Goal: Communication & Community: Answer question/provide support

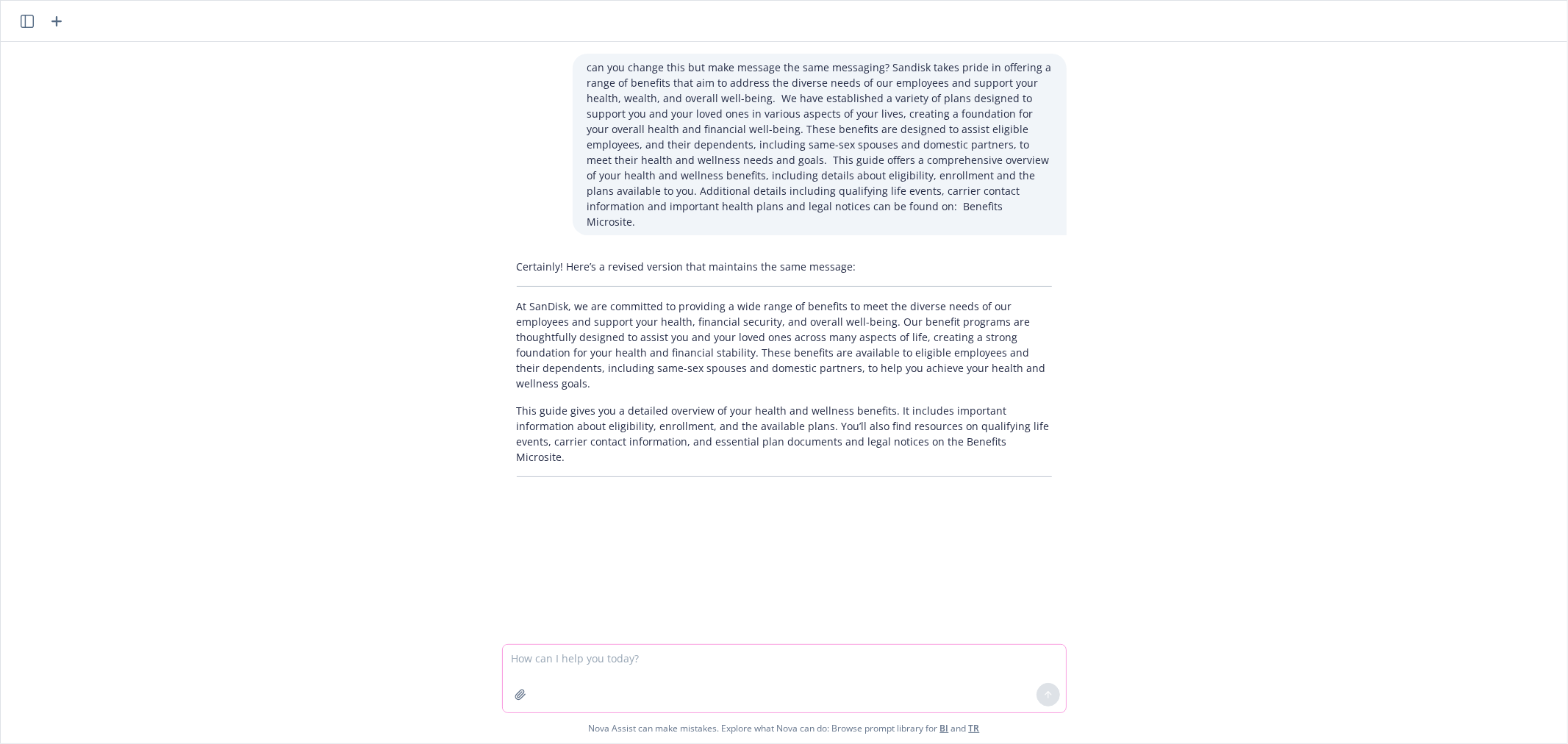
click at [722, 657] on textarea at bounding box center [784, 678] width 563 height 67
paste textarea "Our plan year for health benefits runs [DATE] – [DATE]. Active, regular employe…"
type textarea "revise this to sound different but same message: Our plan year for health benef…"
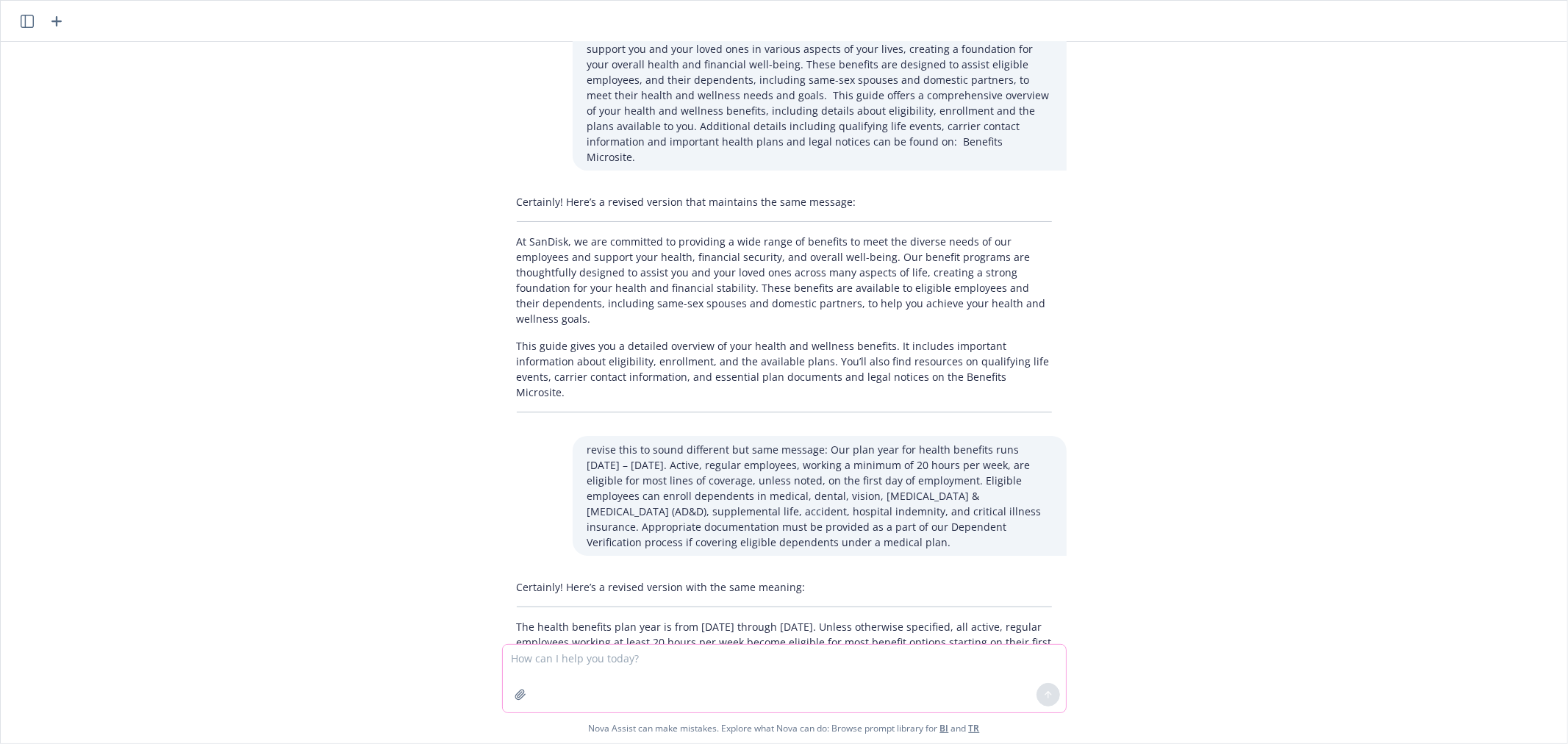
scroll to position [141, 0]
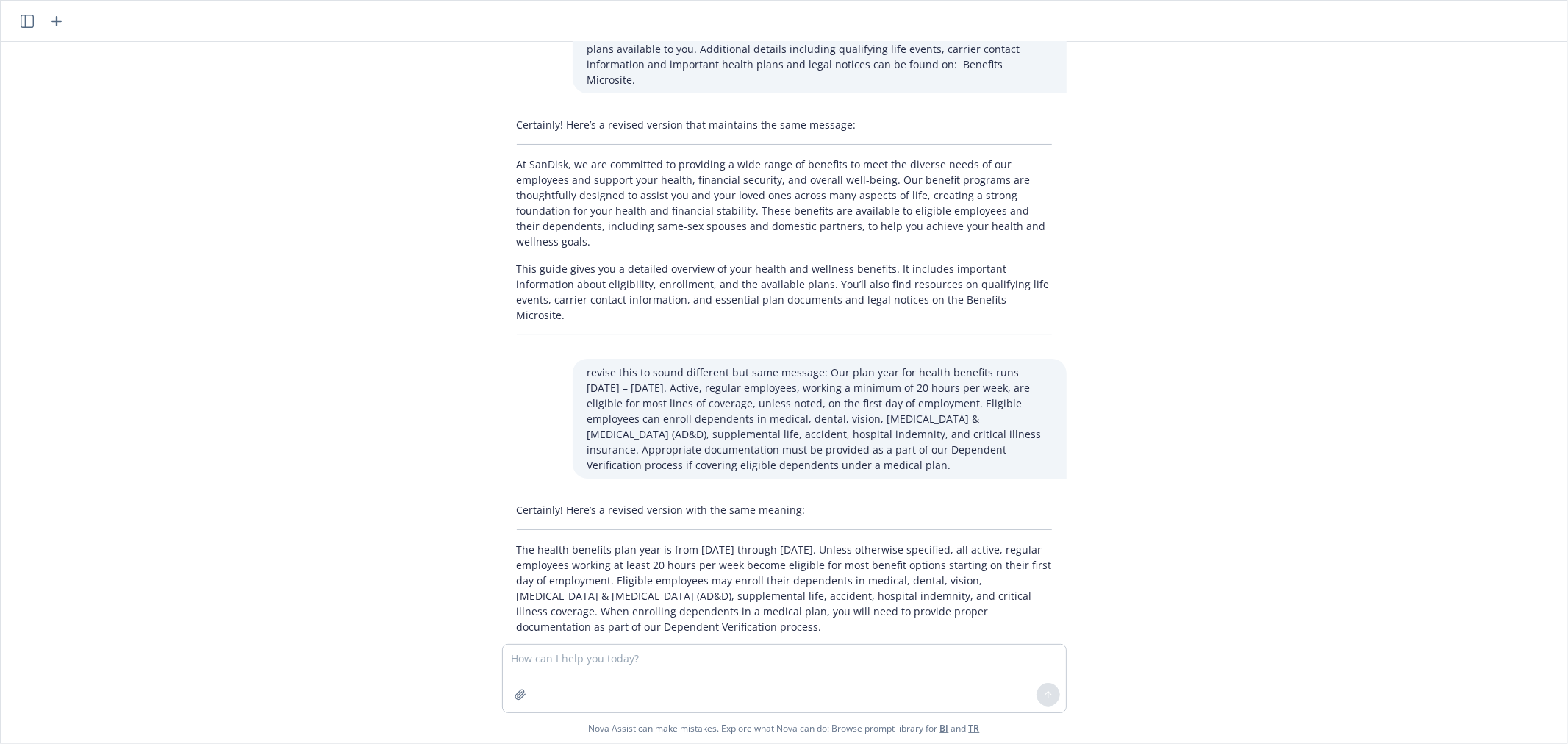
click at [577, 544] on p "The health benefits plan year is from [DATE] through [DATE]. Unless otherwise s…" at bounding box center [784, 588] width 536 height 93
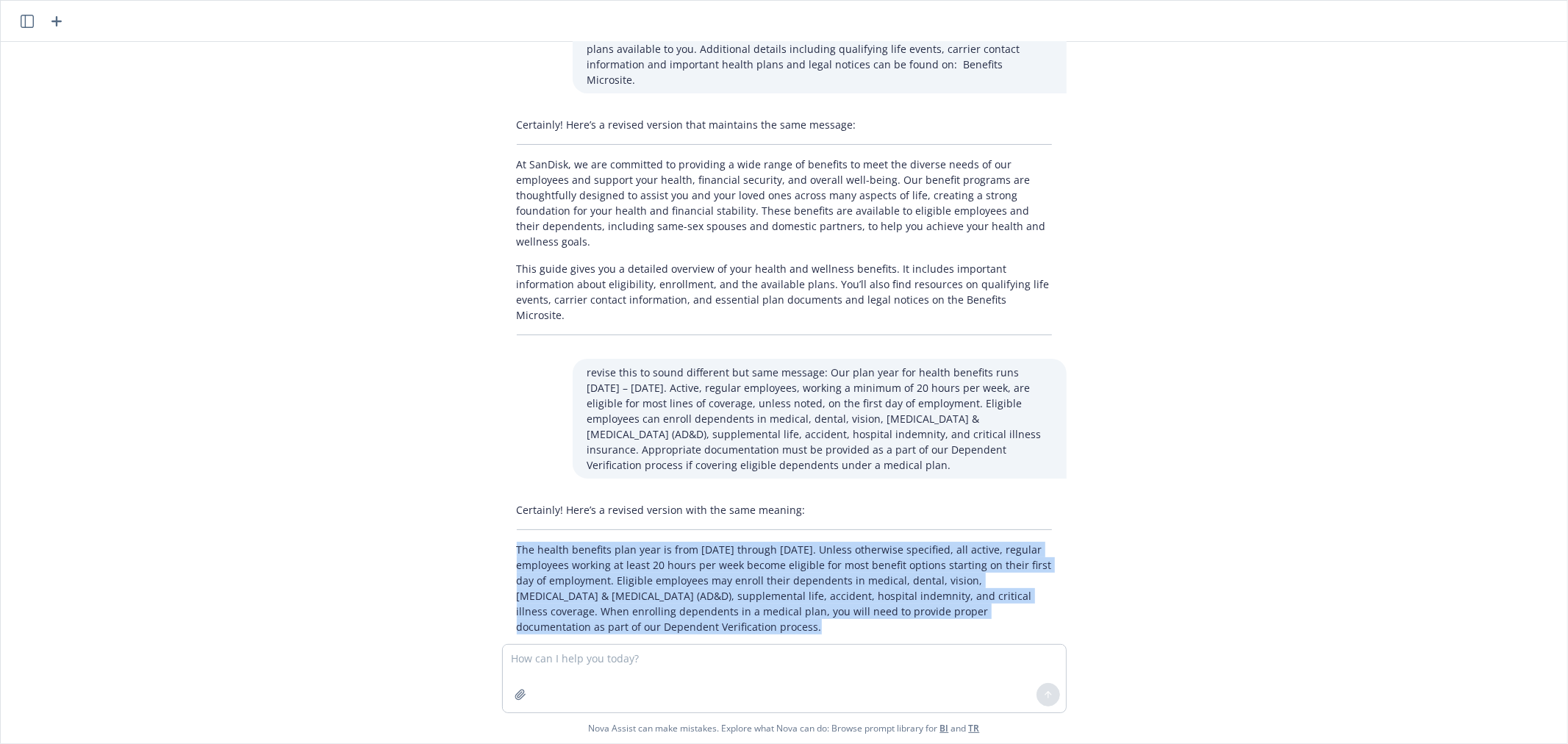
click at [577, 544] on p "The health benefits plan year is from [DATE] through [DATE]. Unless otherwise s…" at bounding box center [784, 588] width 536 height 93
copy p "The health benefits plan year is from [DATE] through [DATE]. Unless otherwise s…"
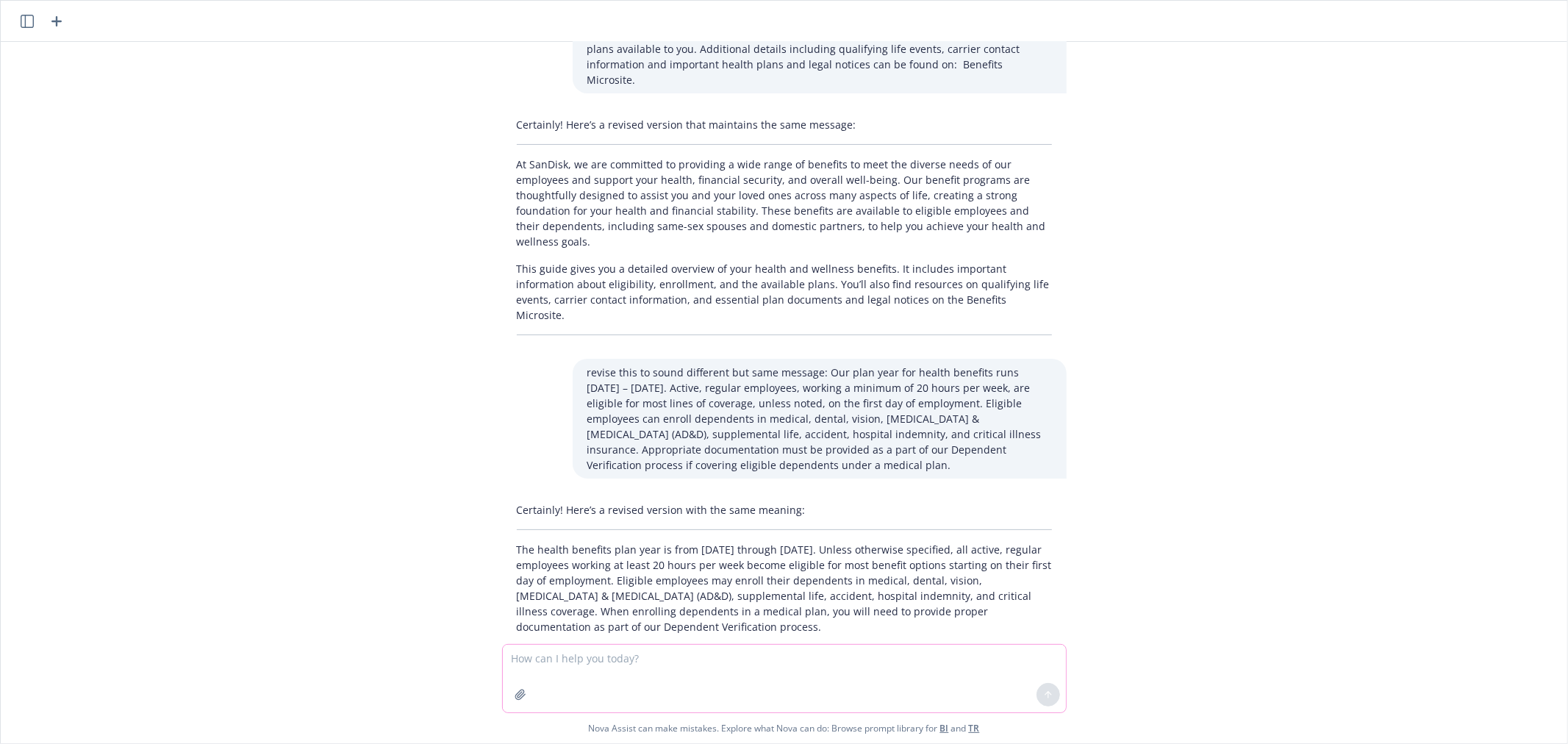
click at [574, 655] on textarea at bounding box center [784, 678] width 563 height 67
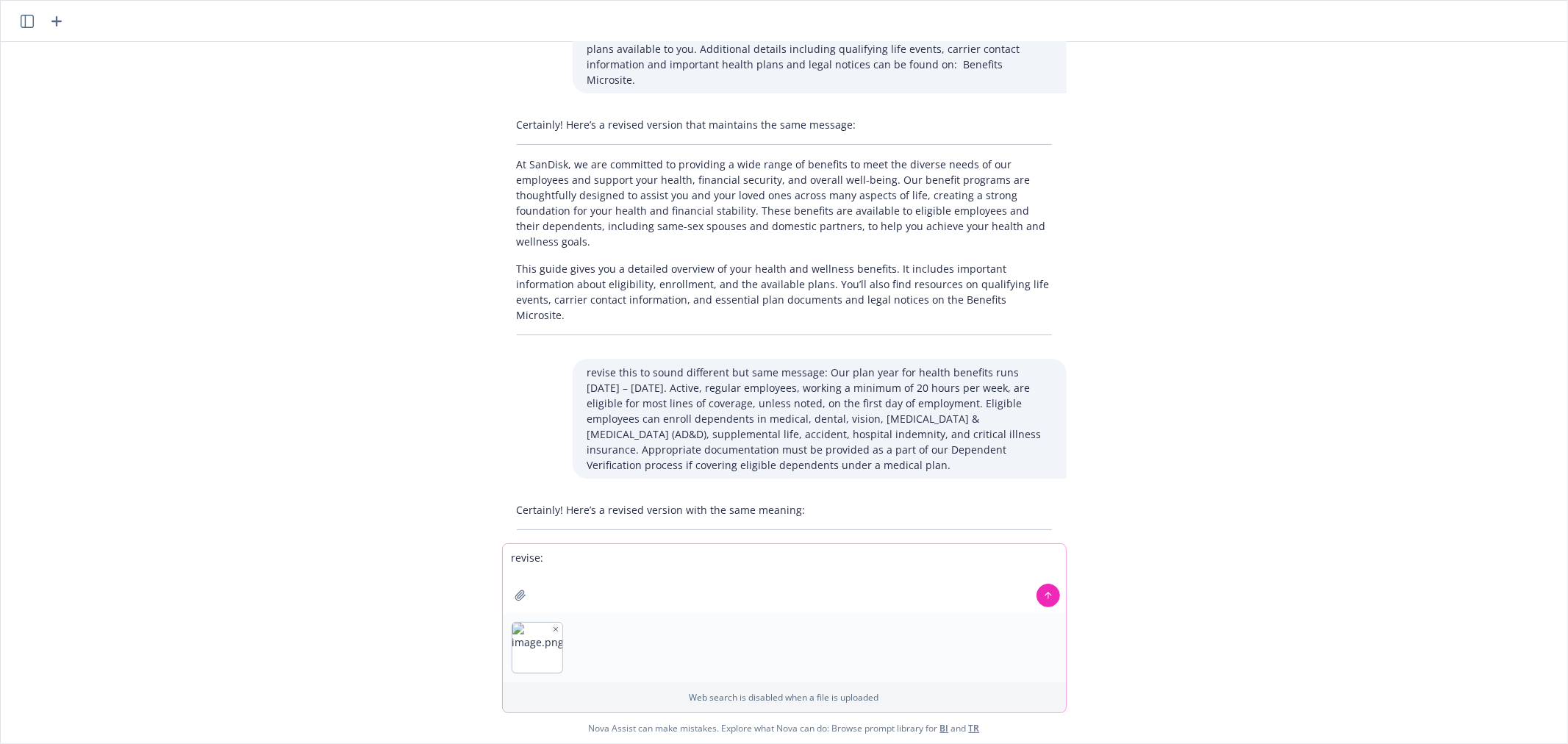
paste textarea "Once the 30-day enrollment deadline has passed, an employee will not be able to…"
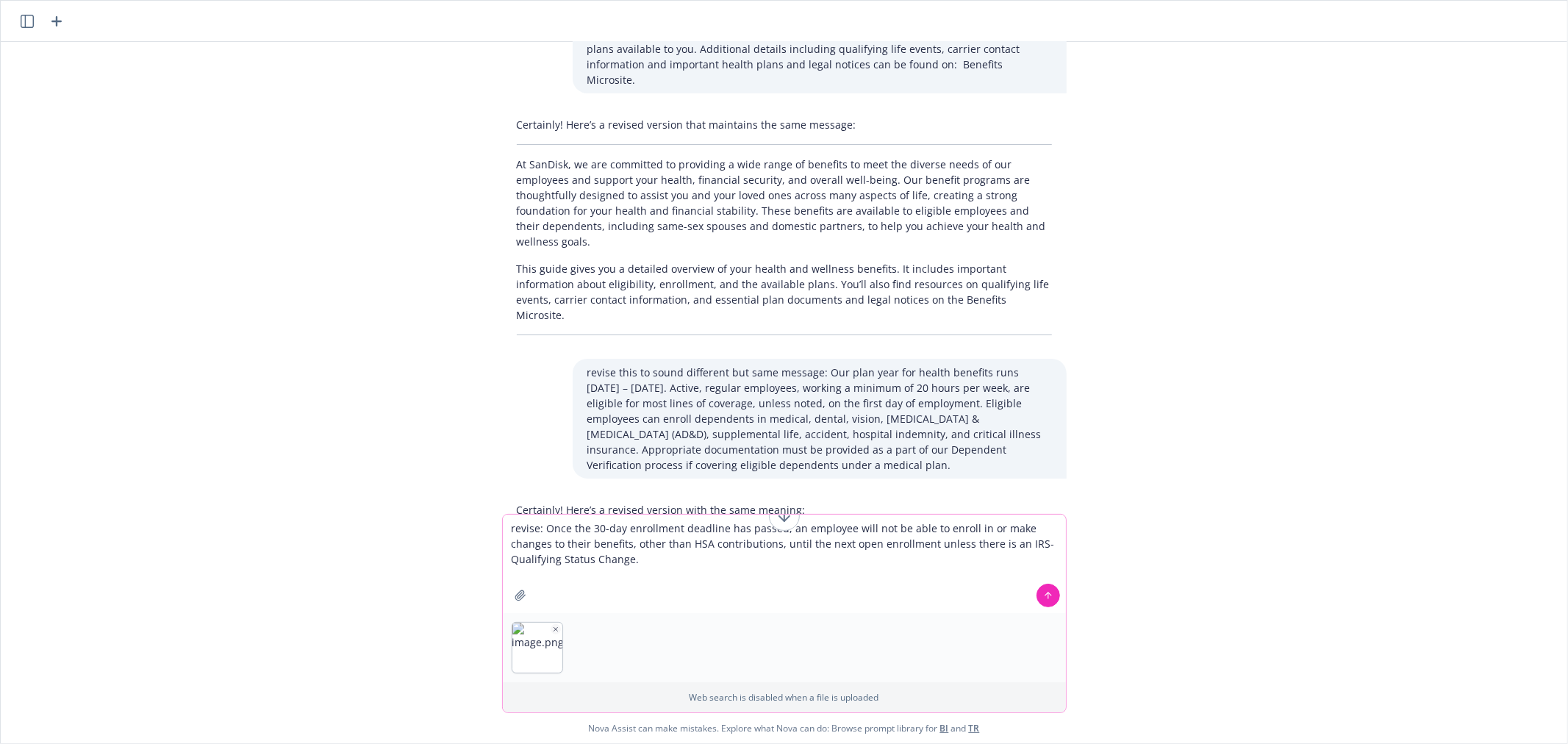
type textarea "revise: Once the 30-day enrollment deadline has passed, an employee will not be…"
click at [552, 630] on icon "button" at bounding box center [555, 628] width 7 height 7
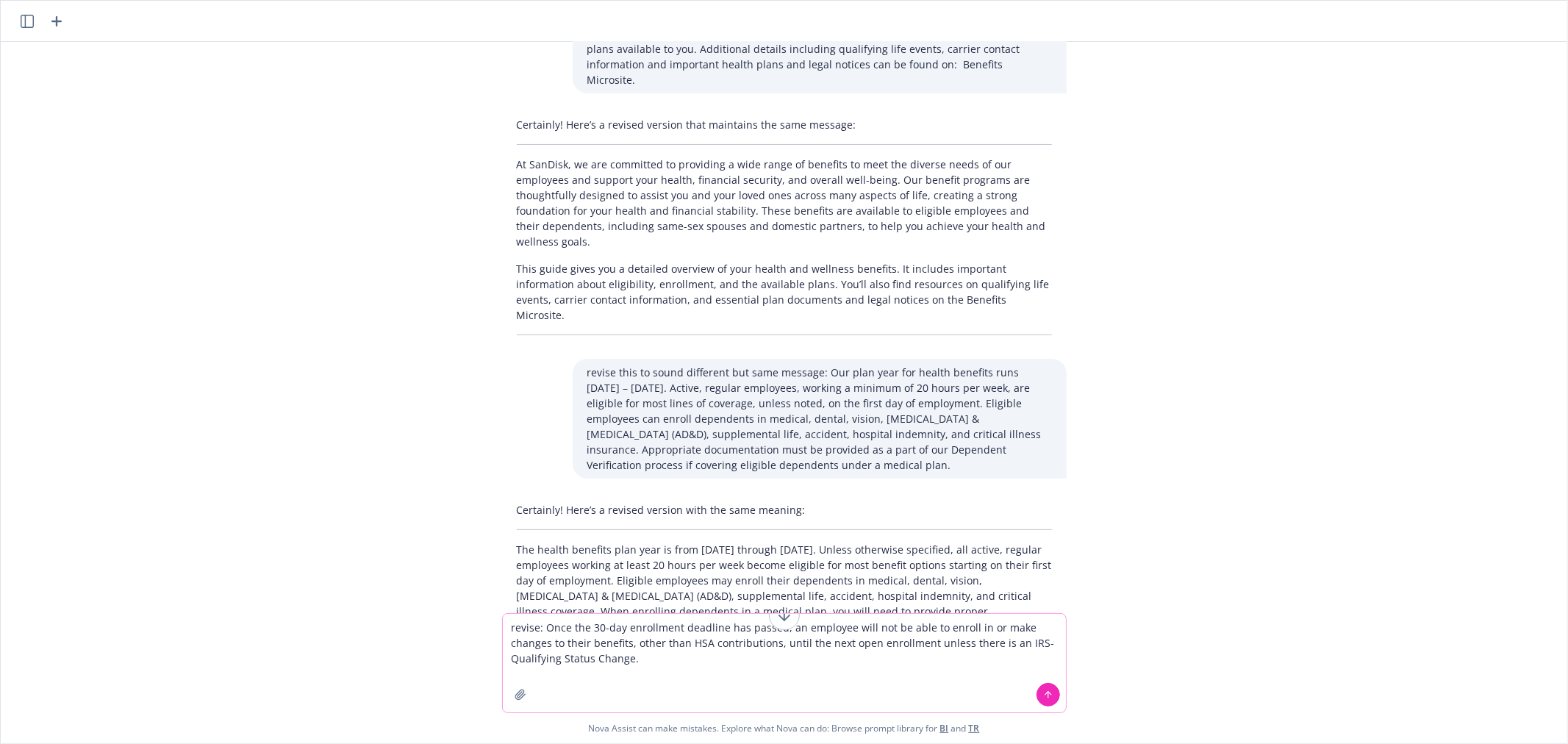
click at [1046, 687] on button at bounding box center [1048, 695] width 24 height 24
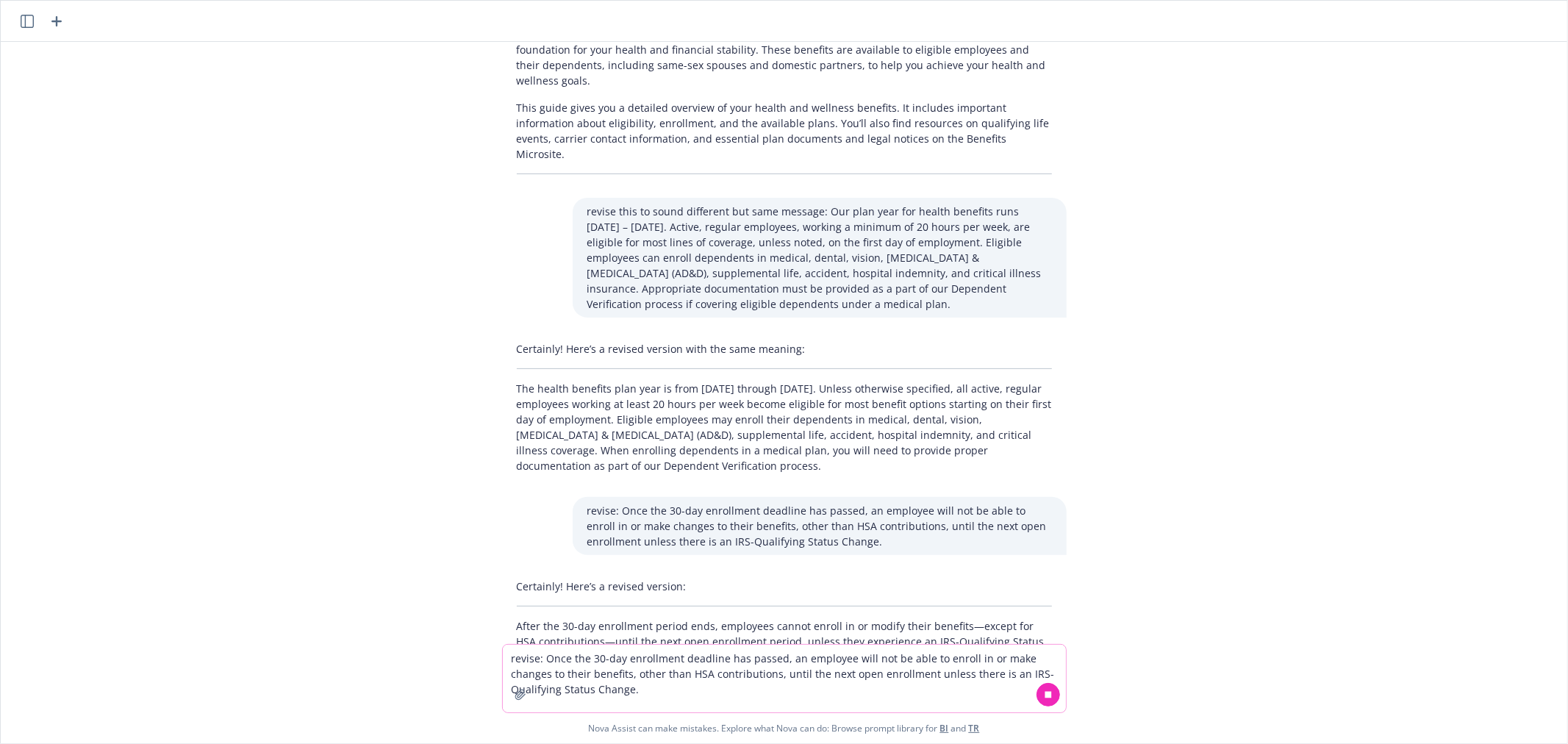
scroll to position [319, 0]
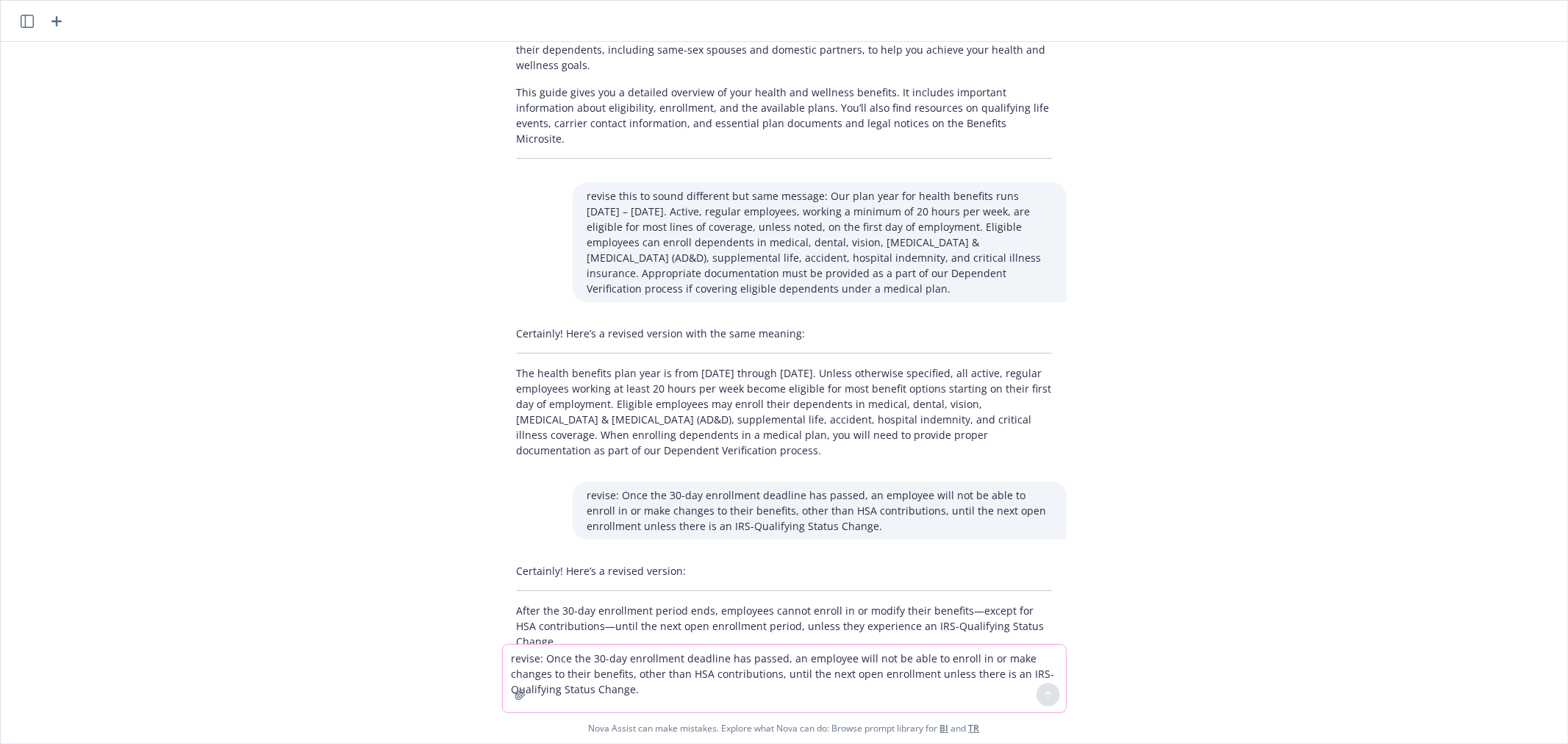
click at [795, 603] on p "After the 30-day enrollment period ends, employees cannot enroll in or modify t…" at bounding box center [784, 625] width 536 height 46
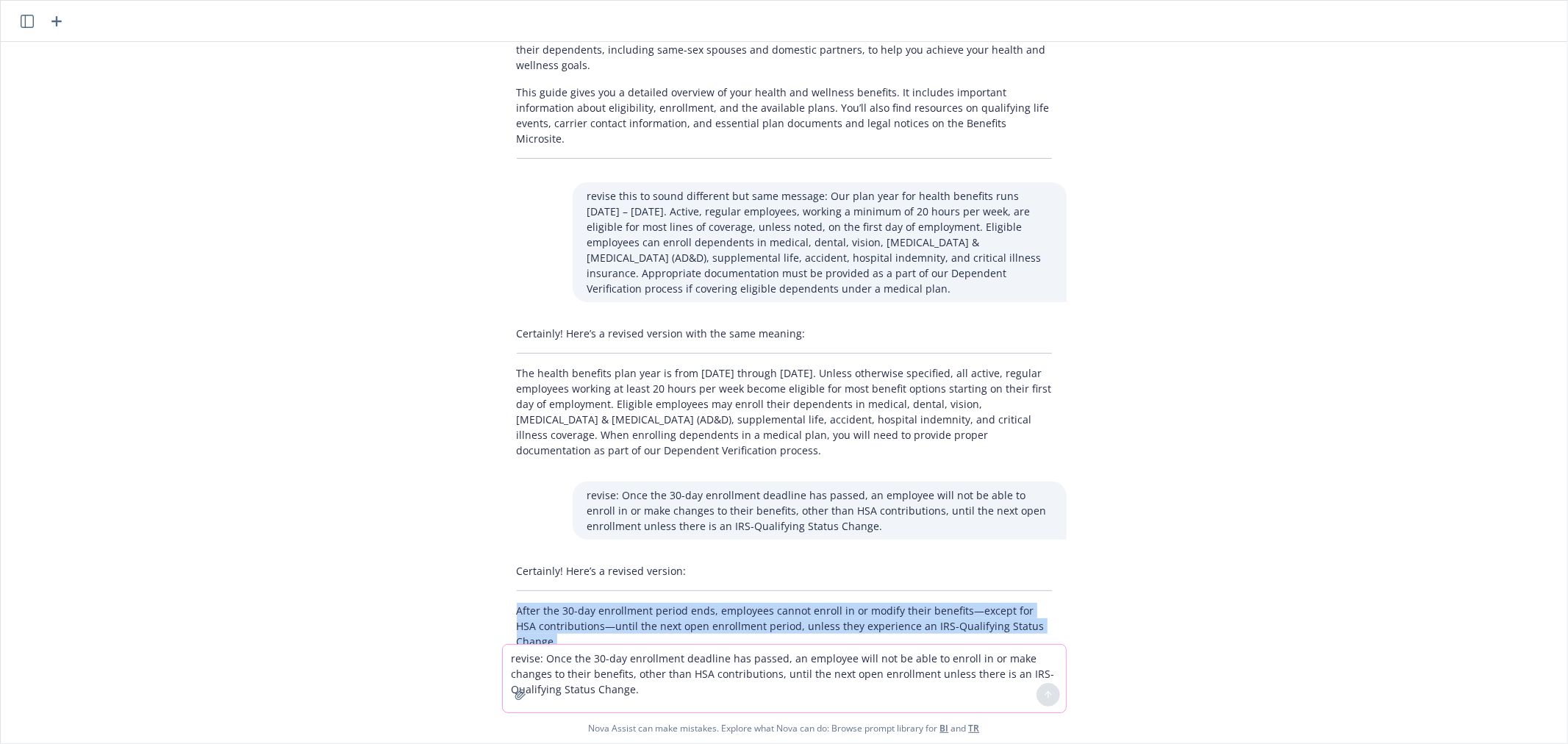
click at [795, 603] on p "After the 30-day enrollment period ends, employees cannot enroll in or modify t…" at bounding box center [784, 625] width 536 height 46
copy p "After the 30-day enrollment period ends, employees cannot enroll in or modify t…"
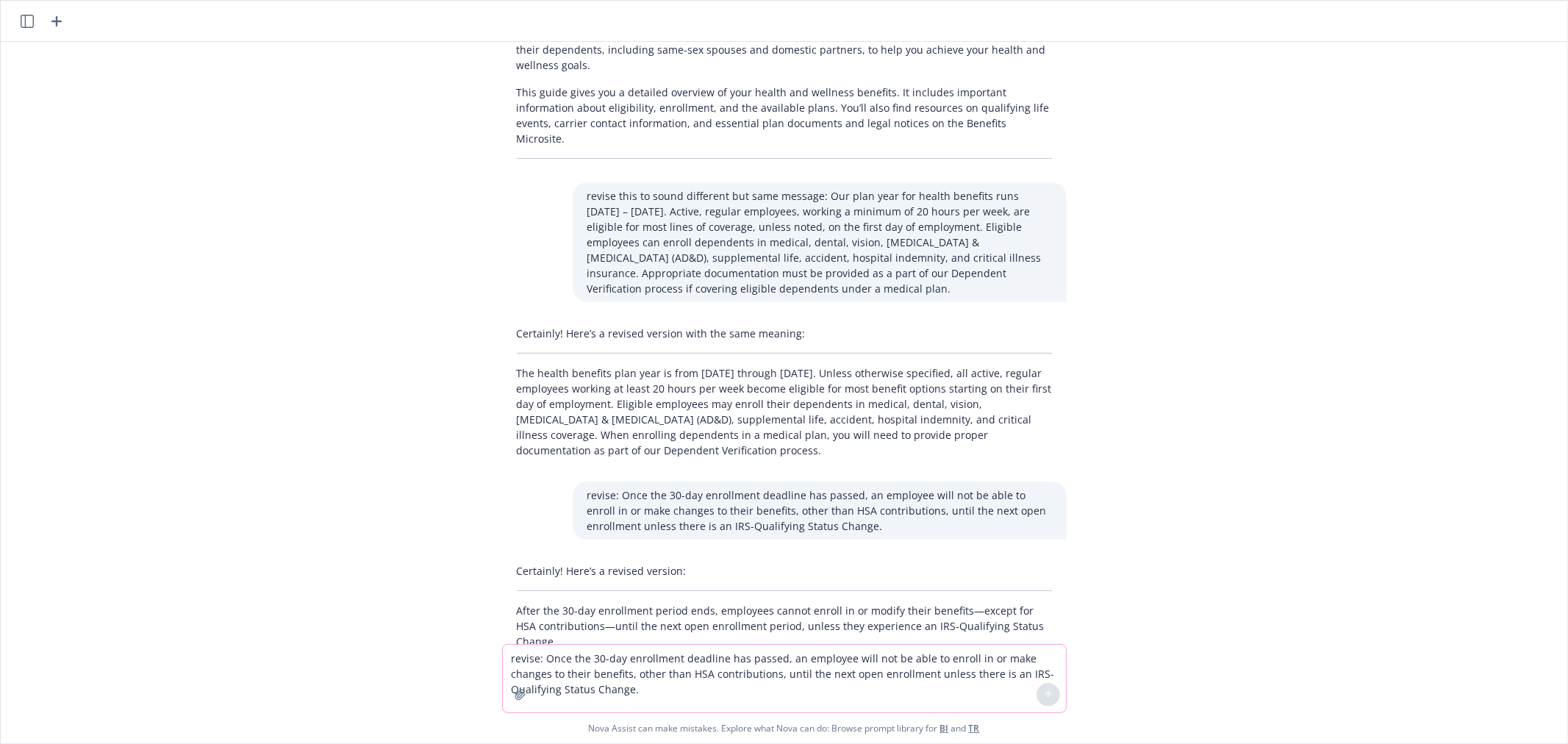
click at [637, 655] on textarea "revise: Once the 30-day enrollment deadline has passed, an employee will not be…" at bounding box center [784, 678] width 563 height 67
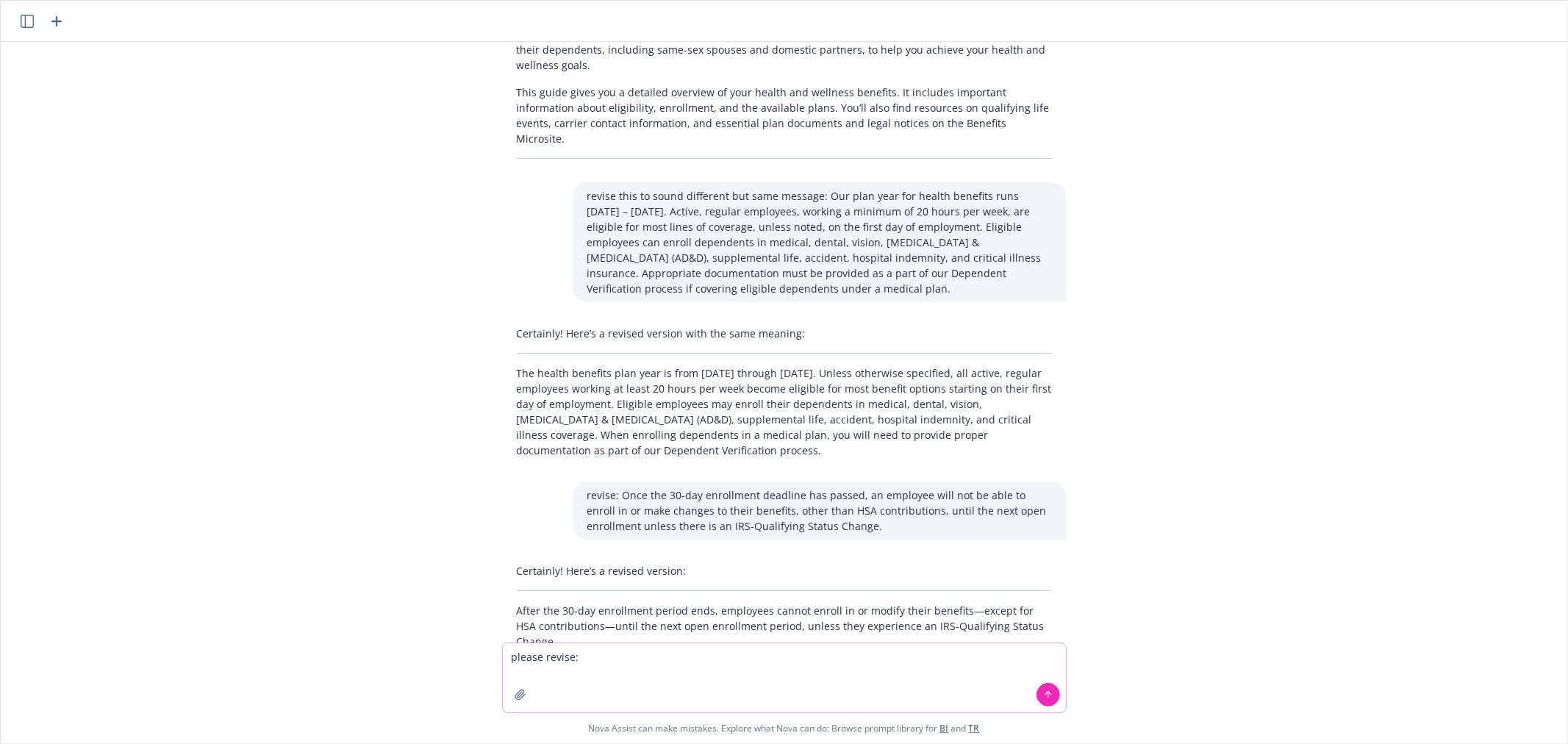
paste textarea "Your medical plan is the largest single asset in your benefits portfolio. Besid…"
type textarea "please revise: Your medical plan is the largest single asset in your benefits p…"
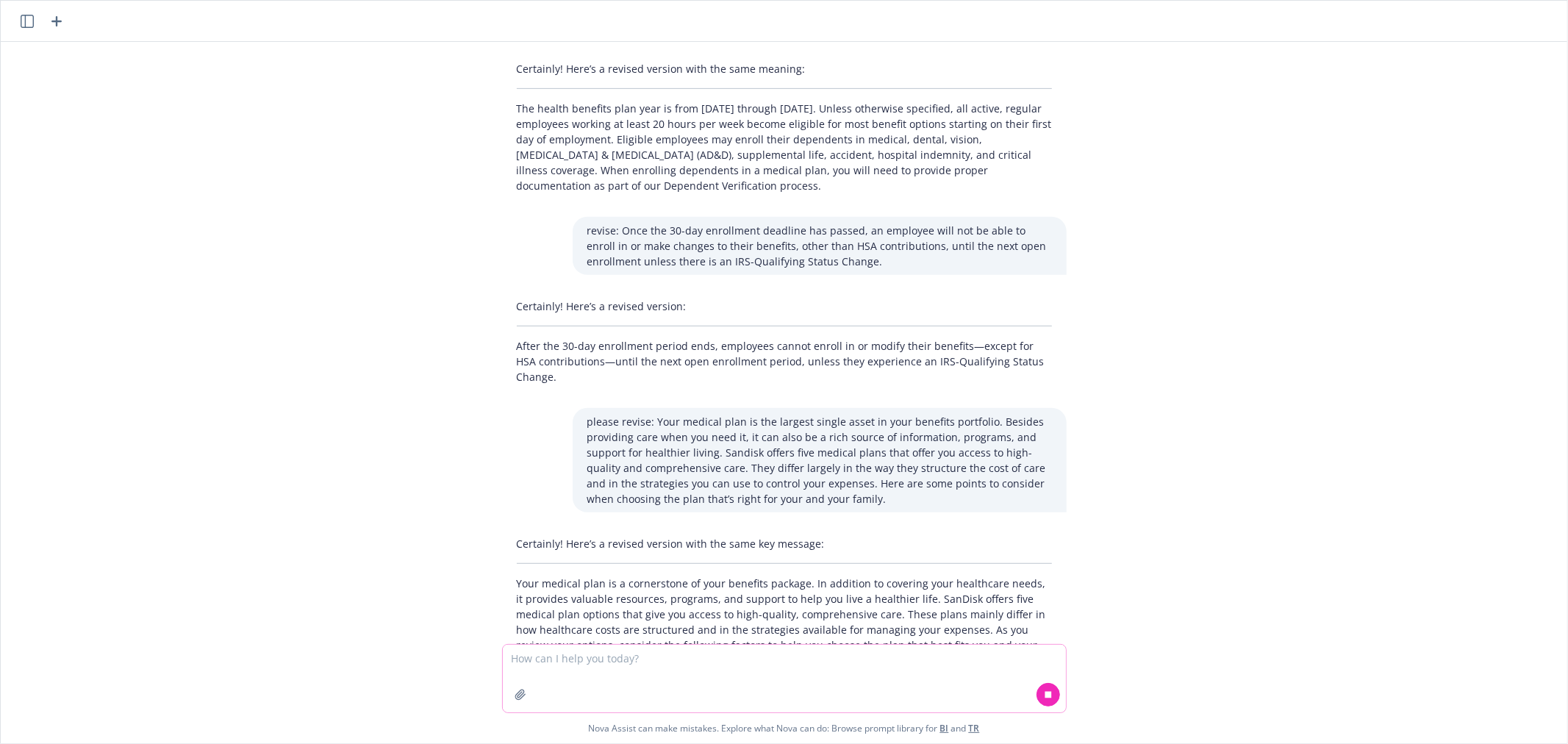
scroll to position [586, 0]
click at [612, 672] on textarea at bounding box center [784, 678] width 563 height 67
type textarea "make sounds better"
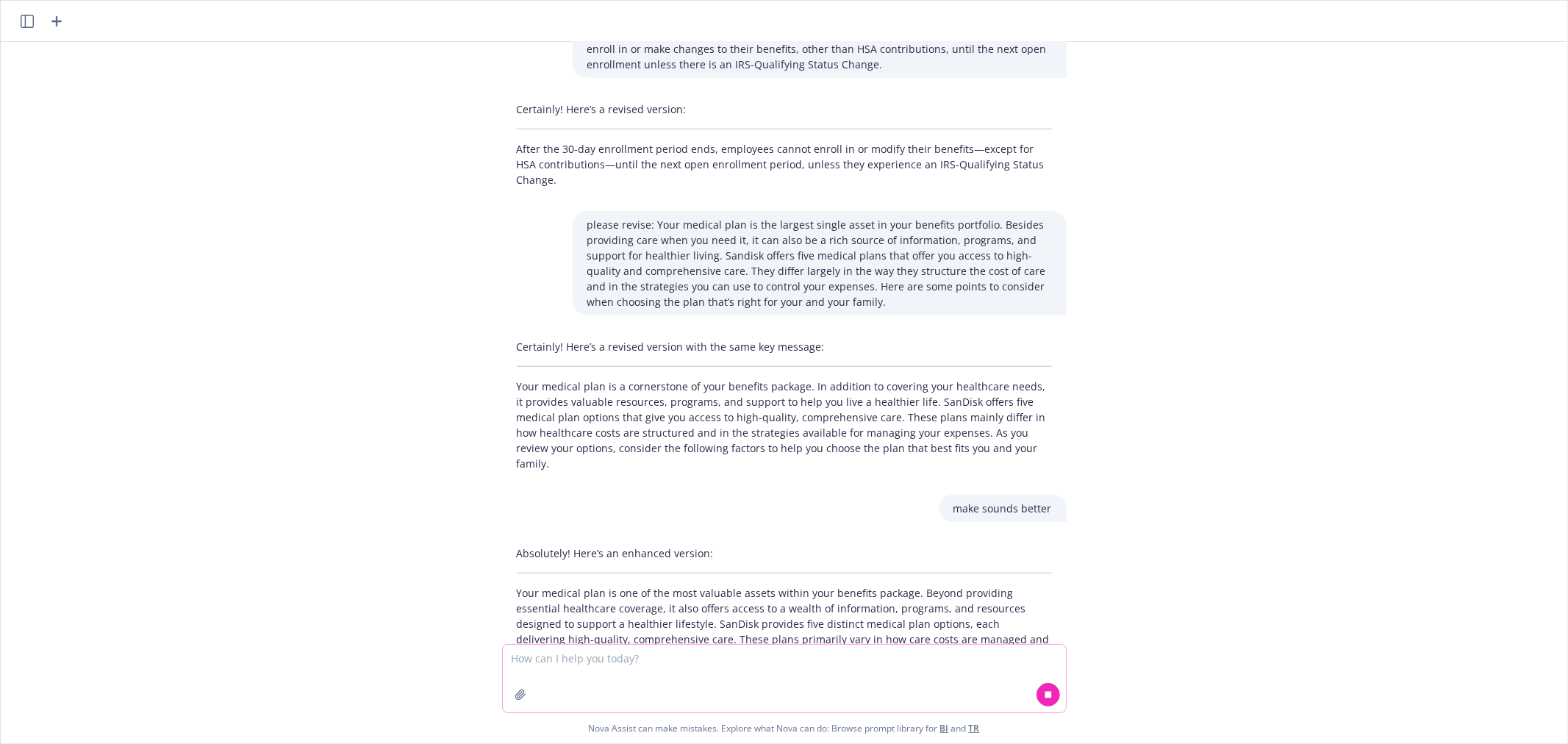
scroll to position [792, 0]
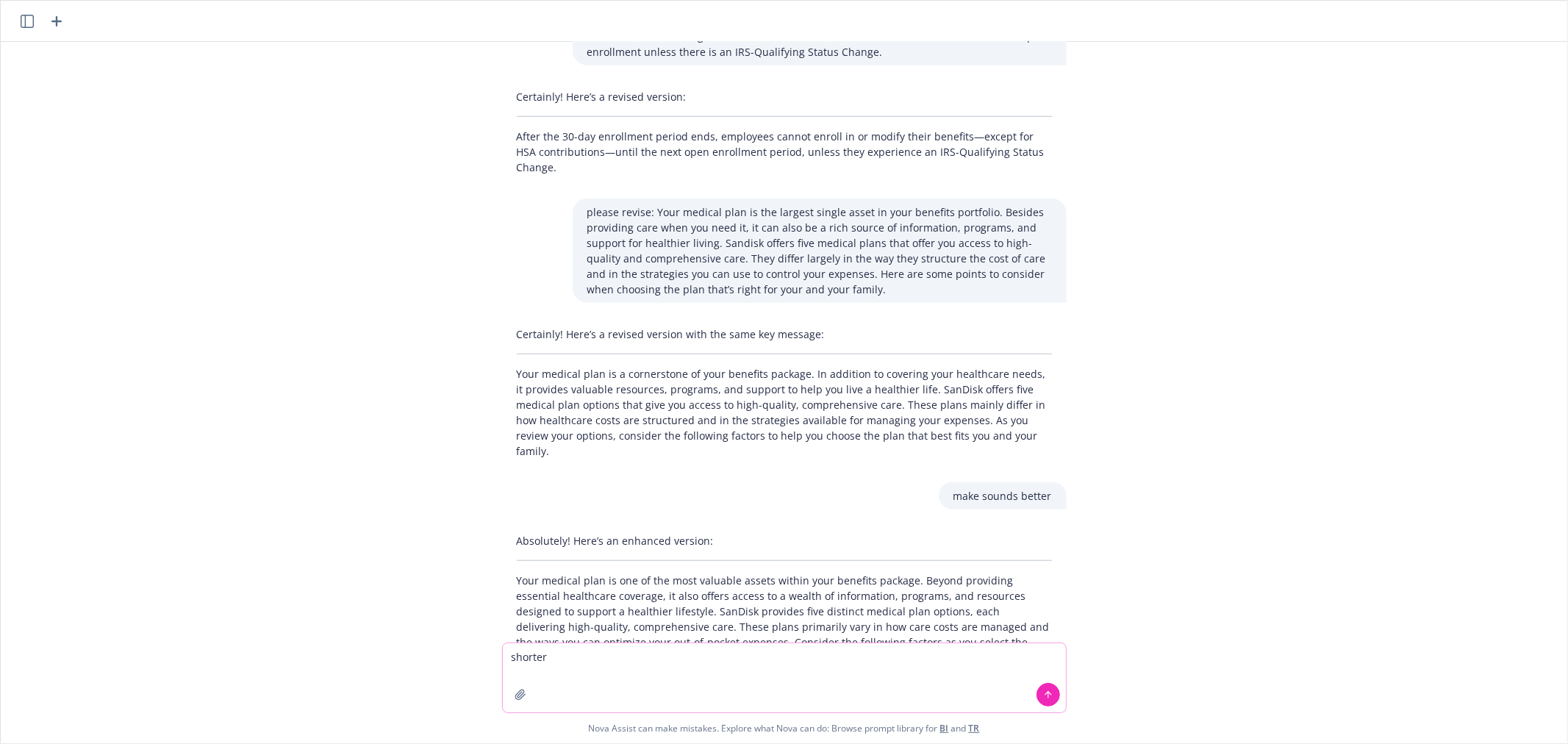
type textarea "shorter"
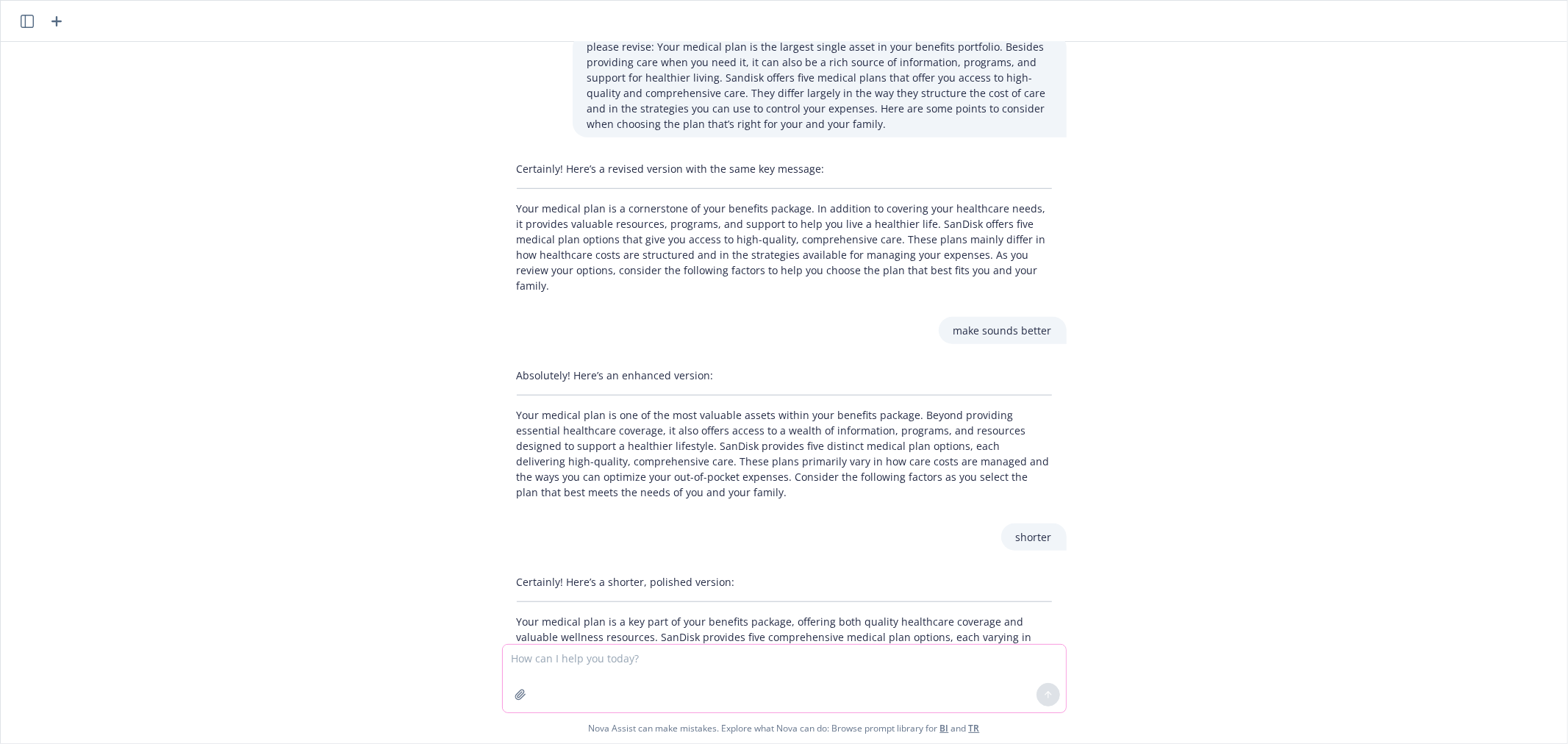
scroll to position [968, 0]
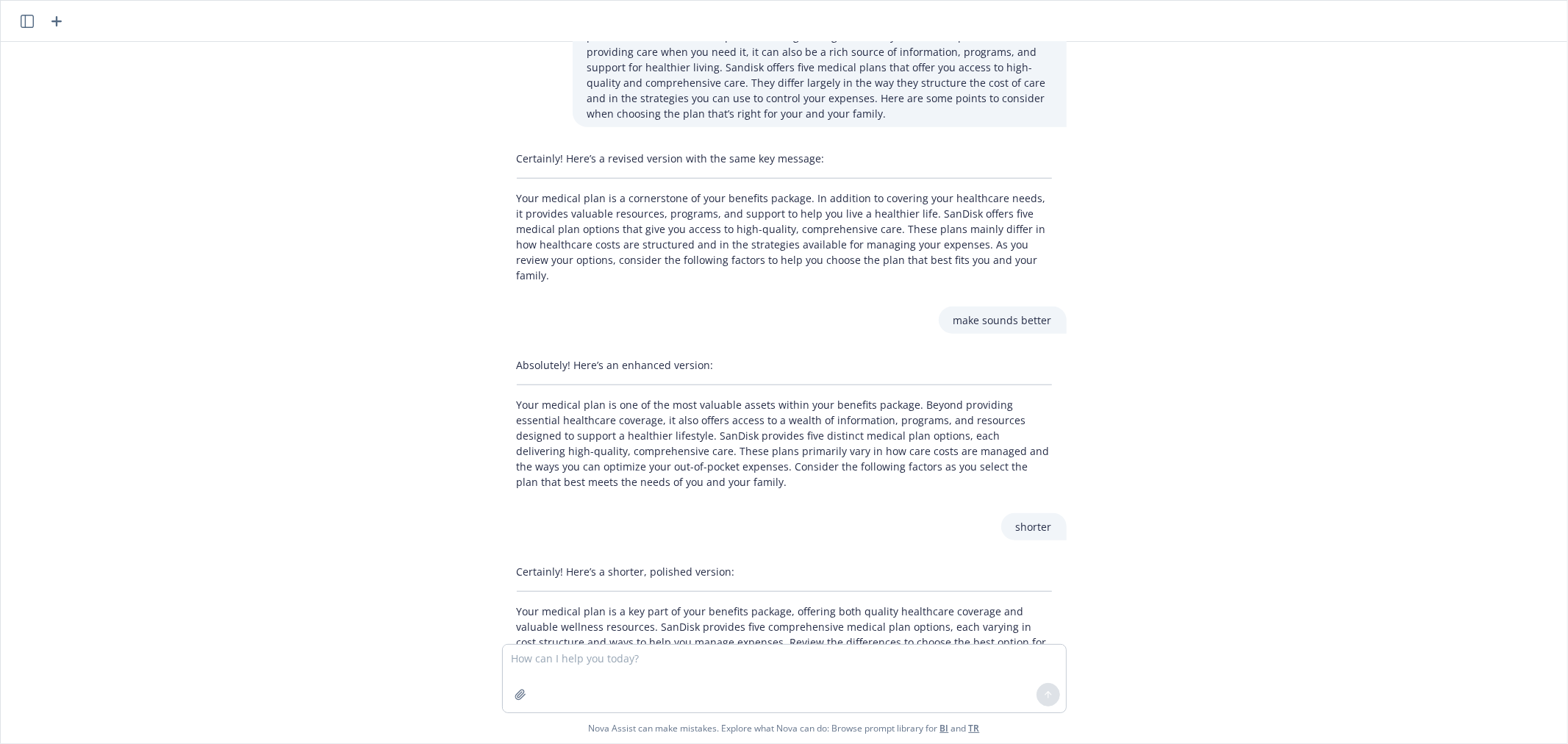
click at [670, 604] on p "Your medical plan is a key part of your benefits package, offering both quality…" at bounding box center [784, 634] width 536 height 61
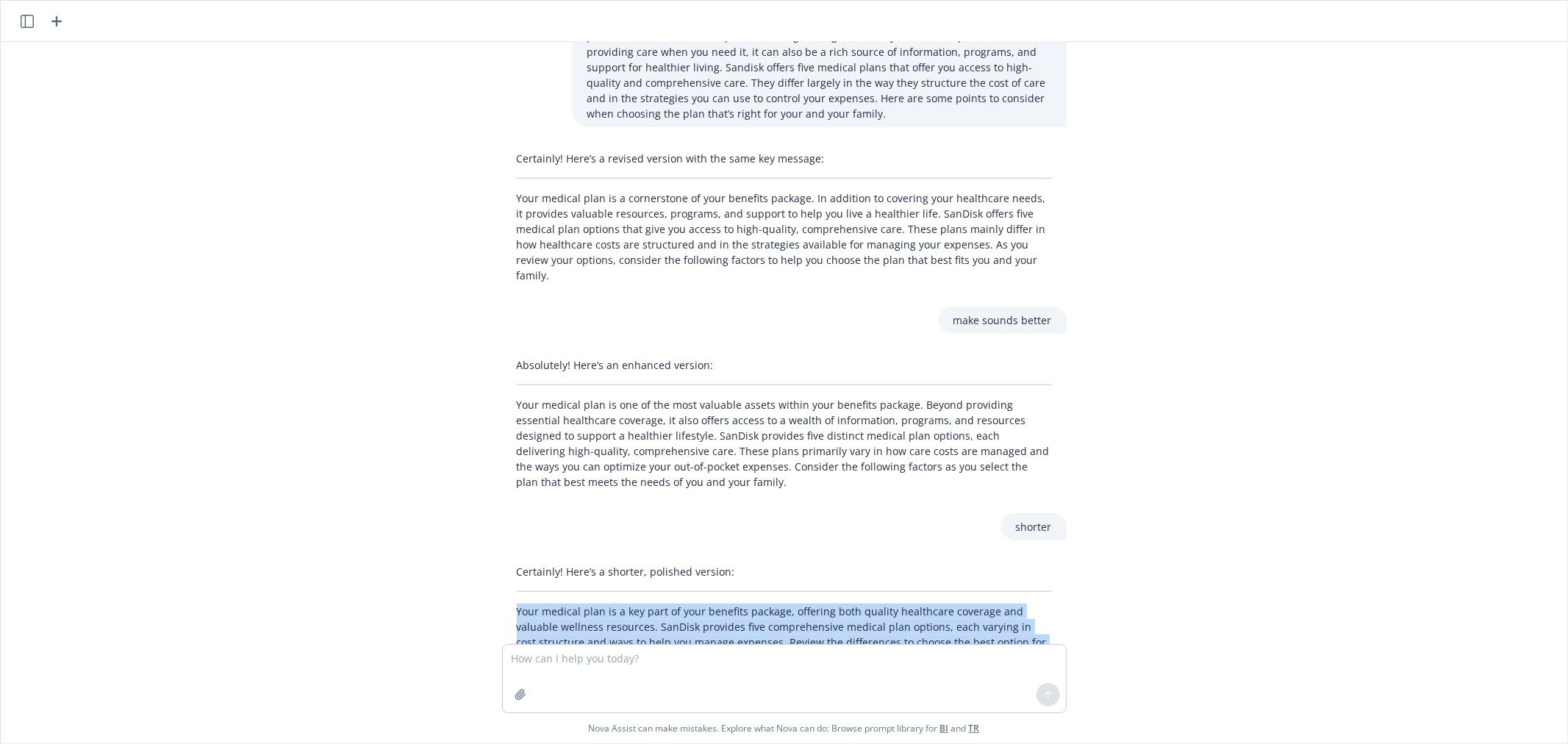
click at [670, 604] on p "Your medical plan is a key part of your benefits package, offering both quality…" at bounding box center [784, 634] width 536 height 61
copy p "Your medical plan is a key part of your benefits package, offering both quality…"
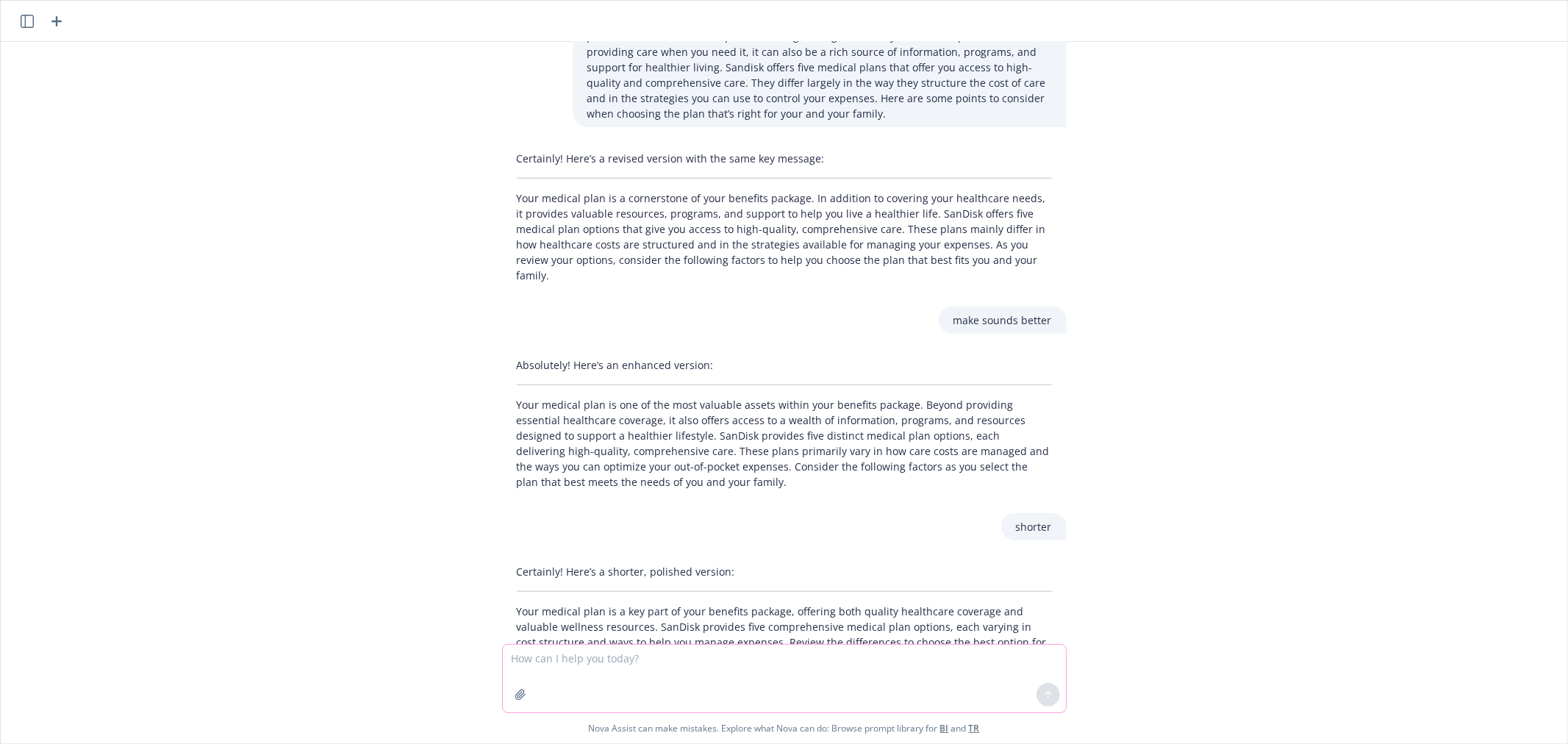
click at [615, 662] on textarea at bounding box center [784, 678] width 563 height 67
paste textarea "Take the BHPN Quiz to confirm the HPN/EPO is available where you live and disco…"
type textarea "change this but same messaging: Take the BHPN Quiz to confirm the HPN/EPO is av…"
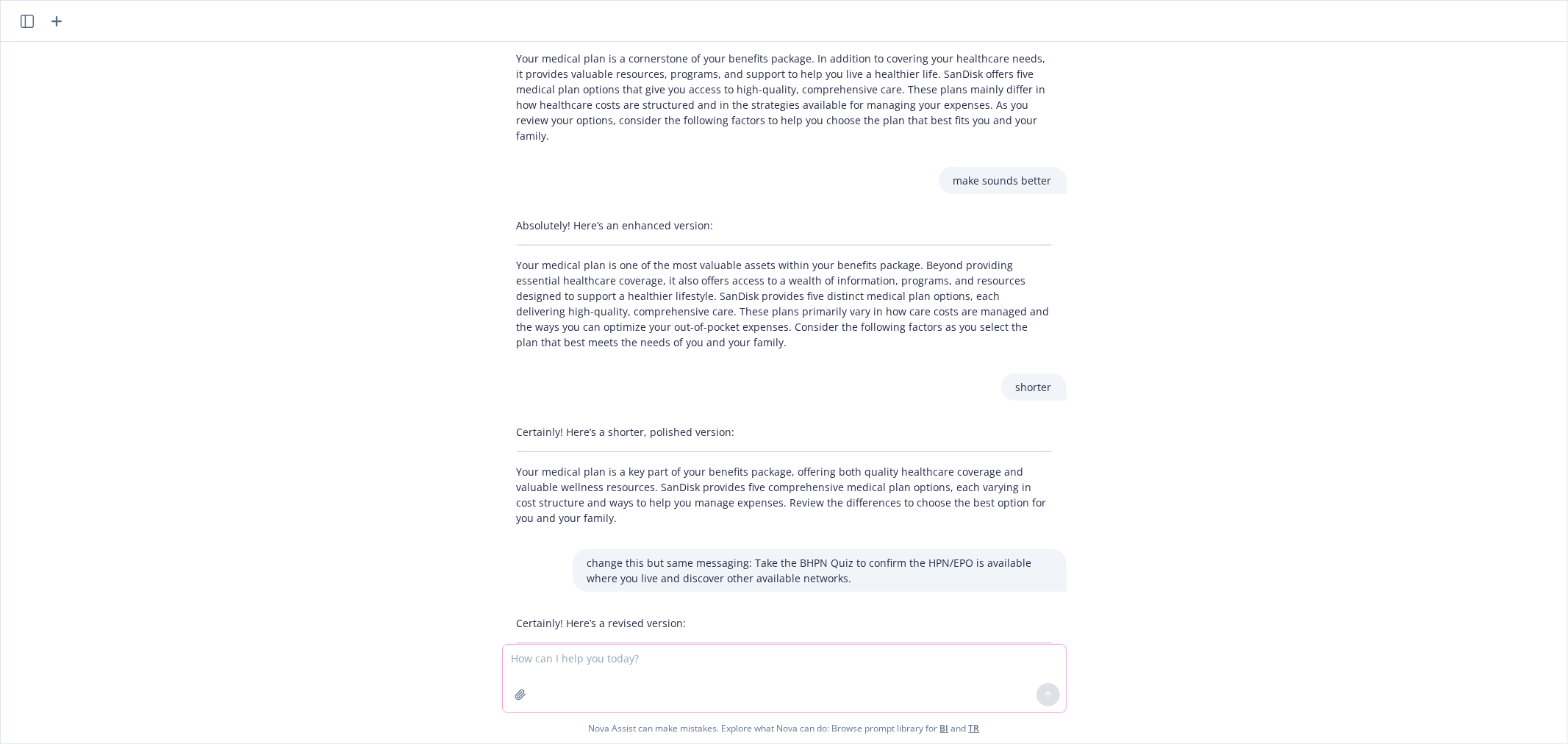
scroll to position [1113, 0]
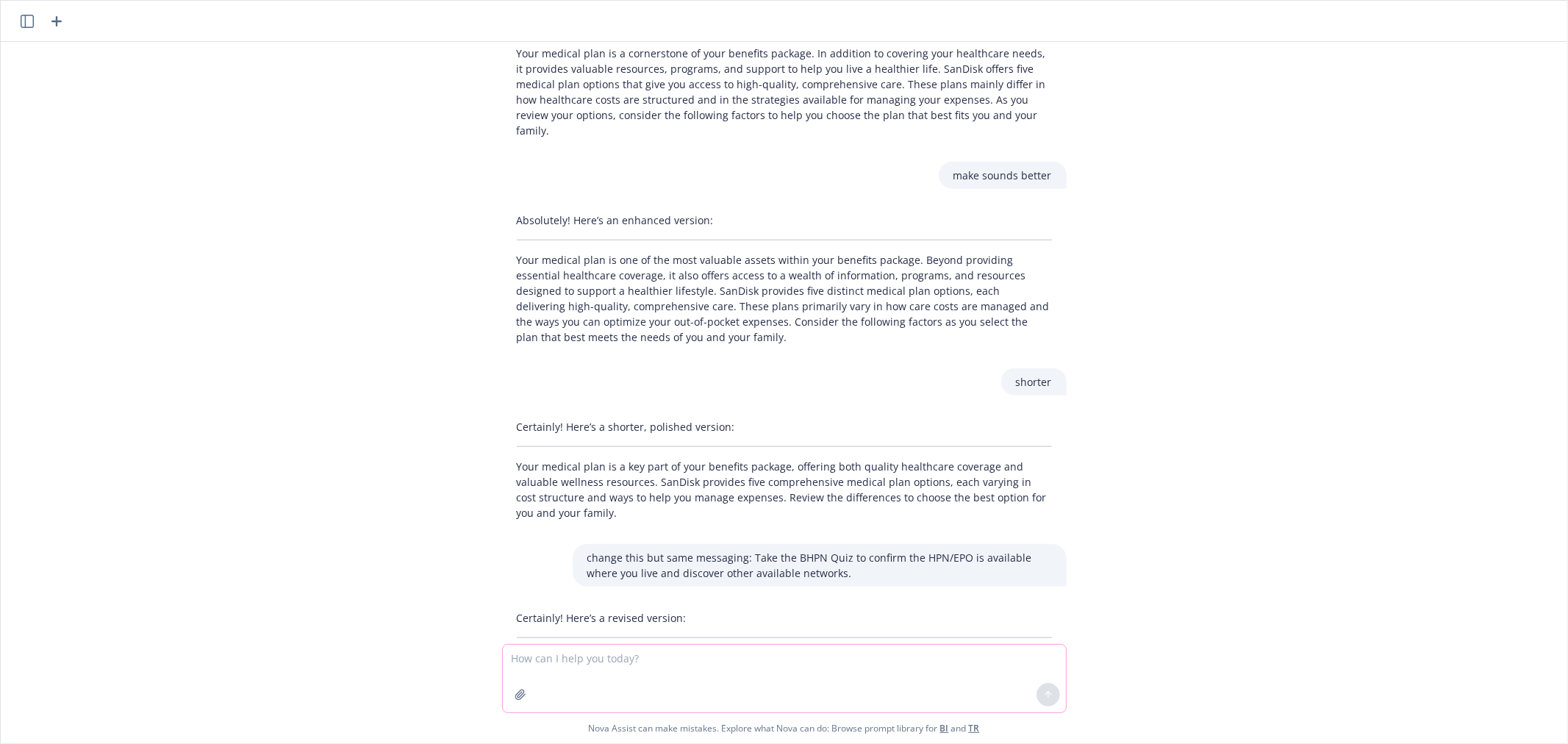
click at [596, 662] on textarea at bounding box center [784, 678] width 563 height 67
paste textarea "Sandisk offers three competitive dental plans through Delta Dental to help you …"
type textarea "this too: Sandisk offers three competitive dental plans through Delta Dental to…"
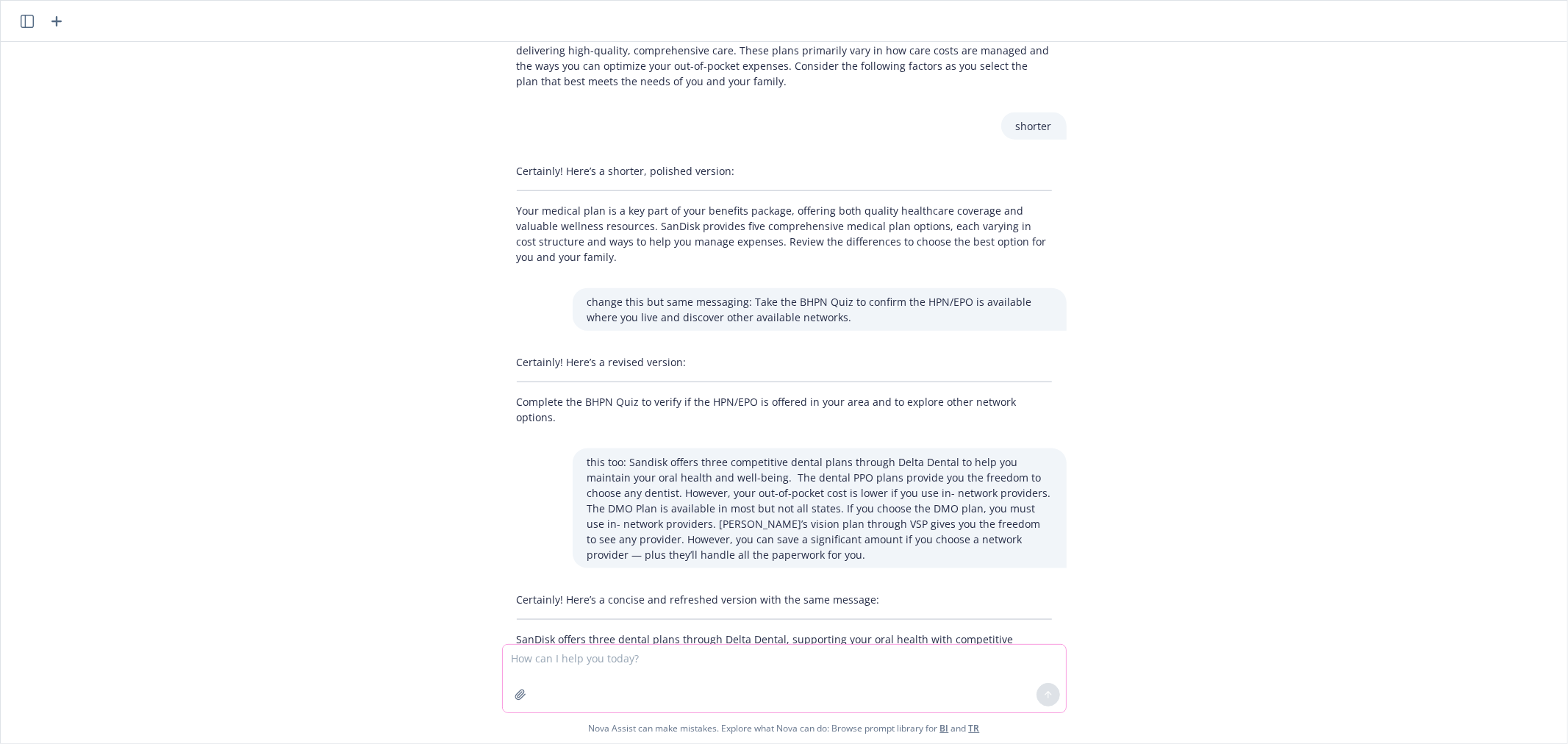
scroll to position [1408, 0]
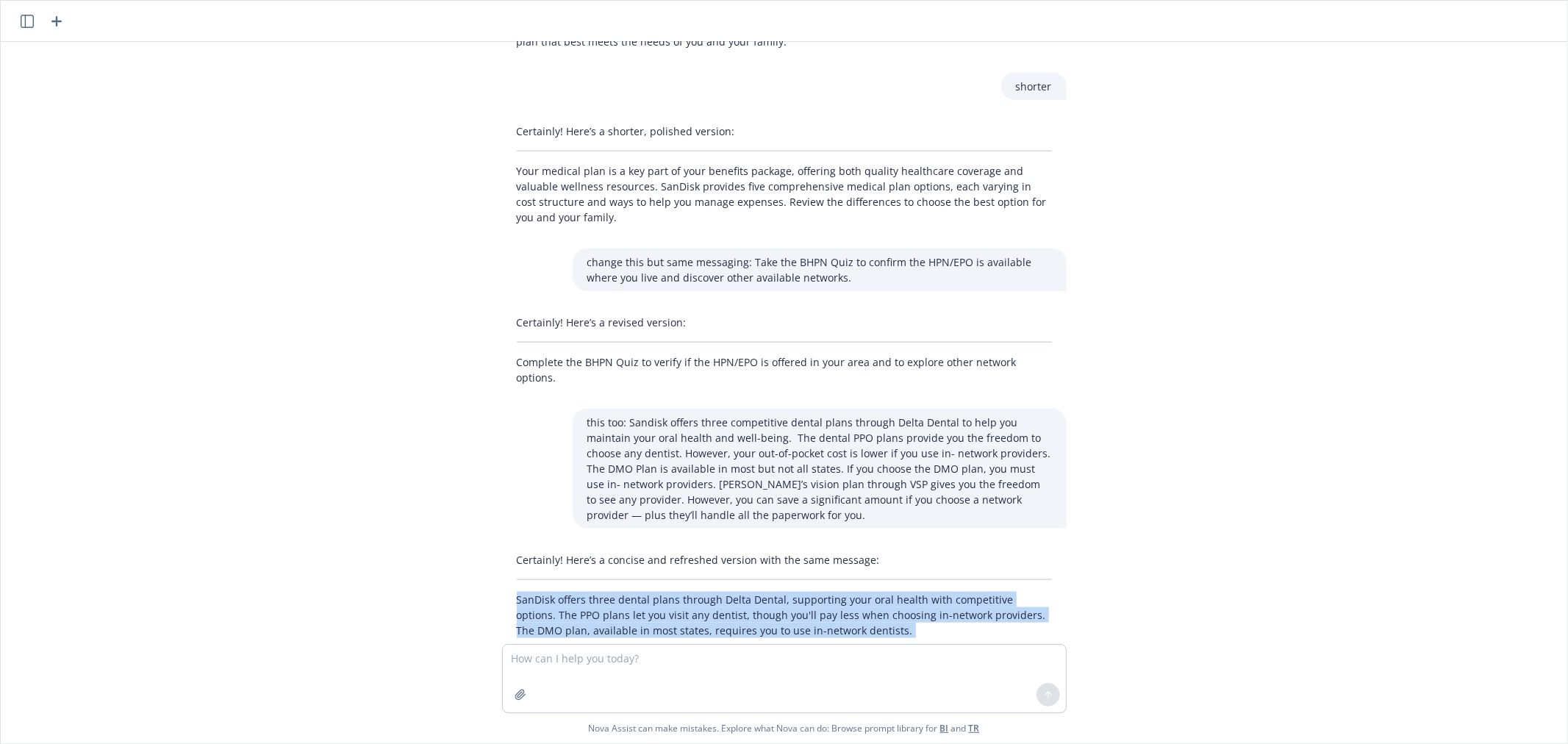
drag, startPoint x: 506, startPoint y: 516, endPoint x: 696, endPoint y: 598, distance: 206.9
click at [696, 598] on div "Certainly! Here’s a concise and refreshed version with the same message: SanDis…" at bounding box center [784, 616] width 564 height 140
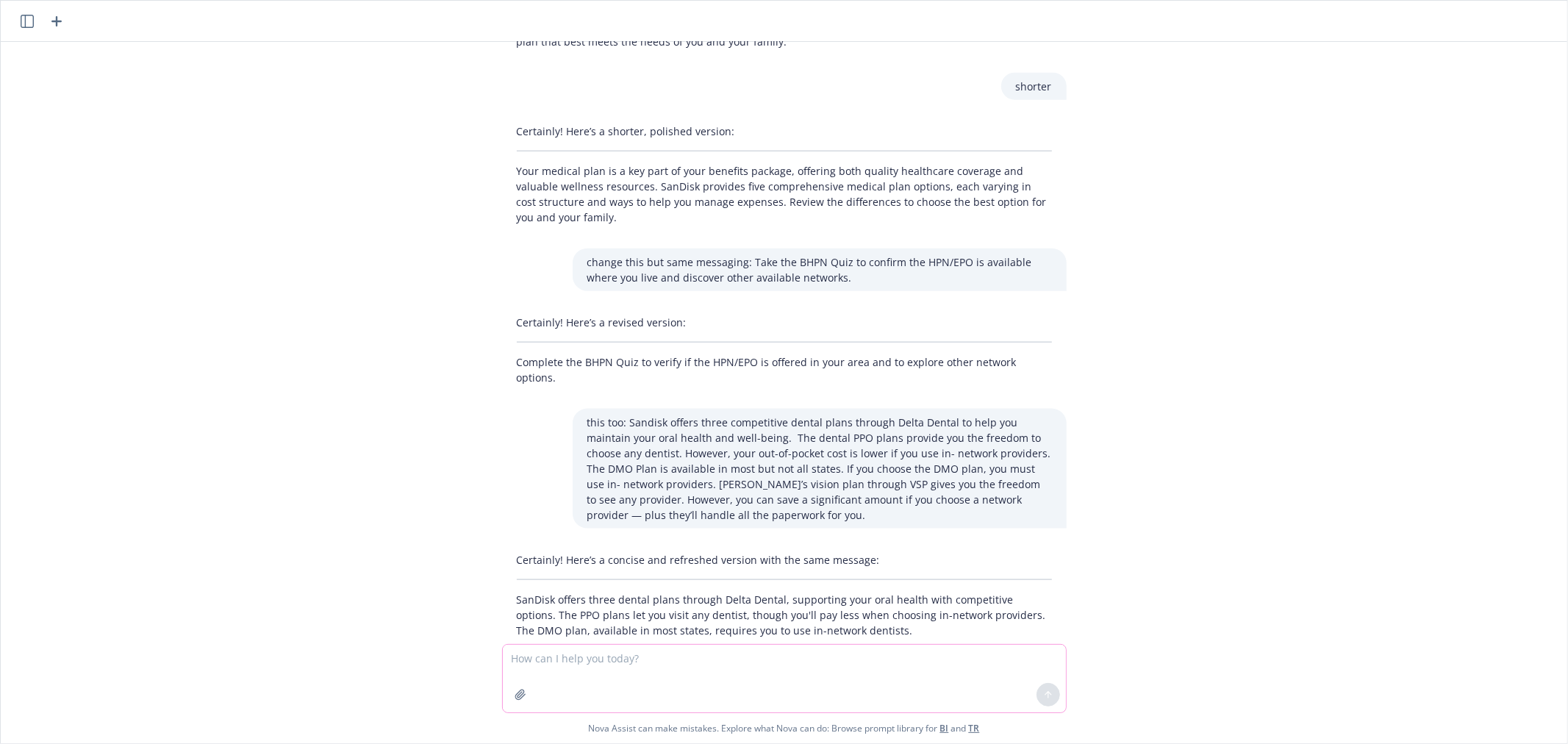
click at [608, 663] on textarea at bounding box center [784, 678] width 563 height 67
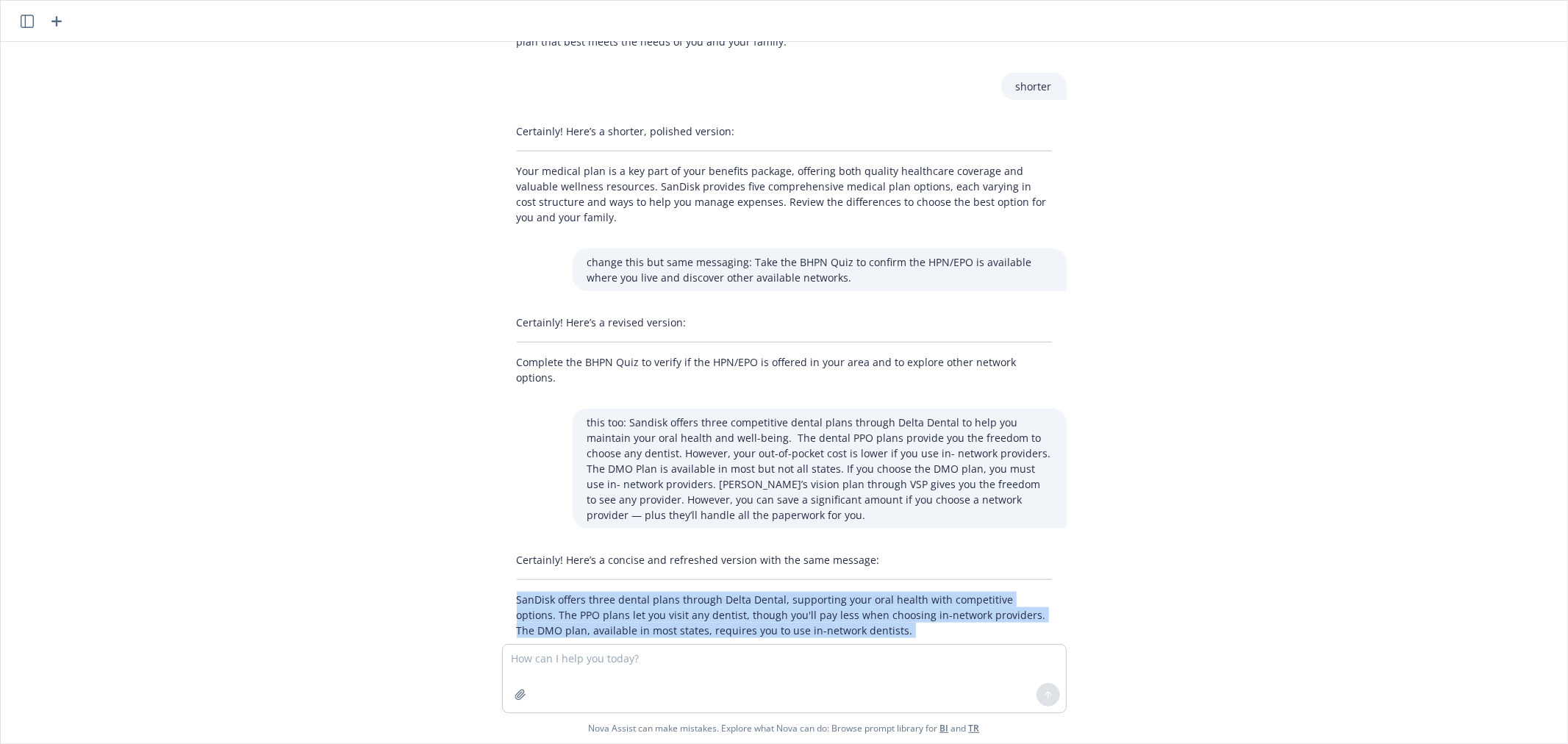
drag, startPoint x: 711, startPoint y: 593, endPoint x: 487, endPoint y: 518, distance: 236.2
click at [490, 546] on div "Certainly! Here’s a concise and refreshed version with the same message: SanDis…" at bounding box center [784, 616] width 588 height 140
click at [631, 650] on p "For vision care, SanDisk’s VSP plan allows you to see any provider, but opting …" at bounding box center [784, 665] width 536 height 31
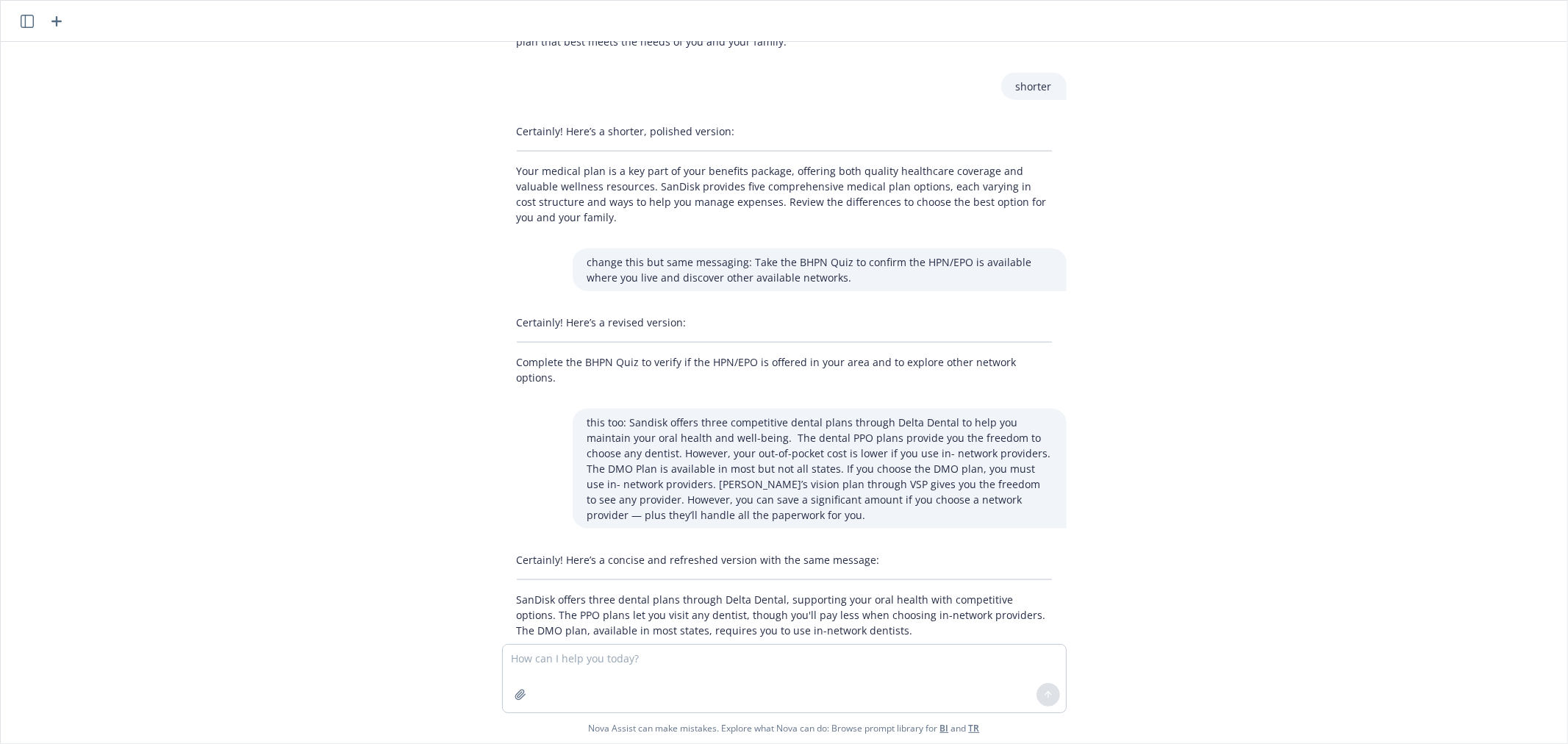
click at [631, 650] on p "For vision care, SanDisk’s VSP plan allows you to see any provider, but opting …" at bounding box center [784, 665] width 536 height 31
click at [714, 650] on p "For vision care, SanDisk’s VSP plan allows you to see any provider, but opting …" at bounding box center [784, 665] width 536 height 31
click at [612, 650] on p "For vision care, SanDisk’s VSP plan allows you to see any provider, but opting …" at bounding box center [784, 665] width 536 height 31
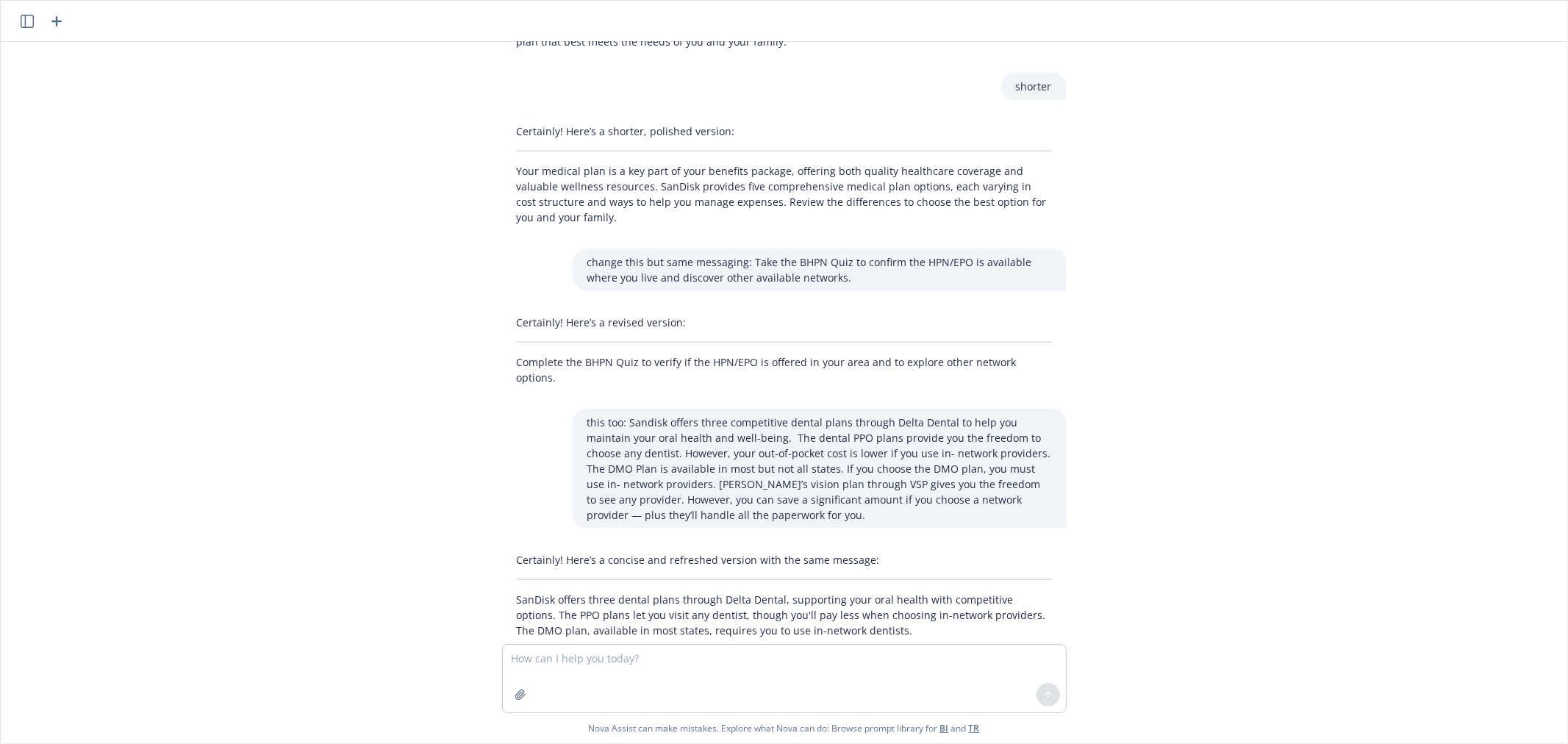
click at [612, 650] on p "For vision care, SanDisk’s VSP plan allows you to see any provider, but opting …" at bounding box center [784, 665] width 536 height 31
click at [613, 650] on p "For vision care, SanDisk’s VSP plan allows you to see any provider, but opting …" at bounding box center [784, 665] width 536 height 31
drag, startPoint x: 508, startPoint y: 577, endPoint x: 508, endPoint y: 591, distance: 14.0
click at [517, 650] on p "For vision care, SanDisk’s VSP plan allows you to see any provider, but opting …" at bounding box center [784, 665] width 536 height 31
click at [596, 688] on textarea at bounding box center [784, 678] width 563 height 67
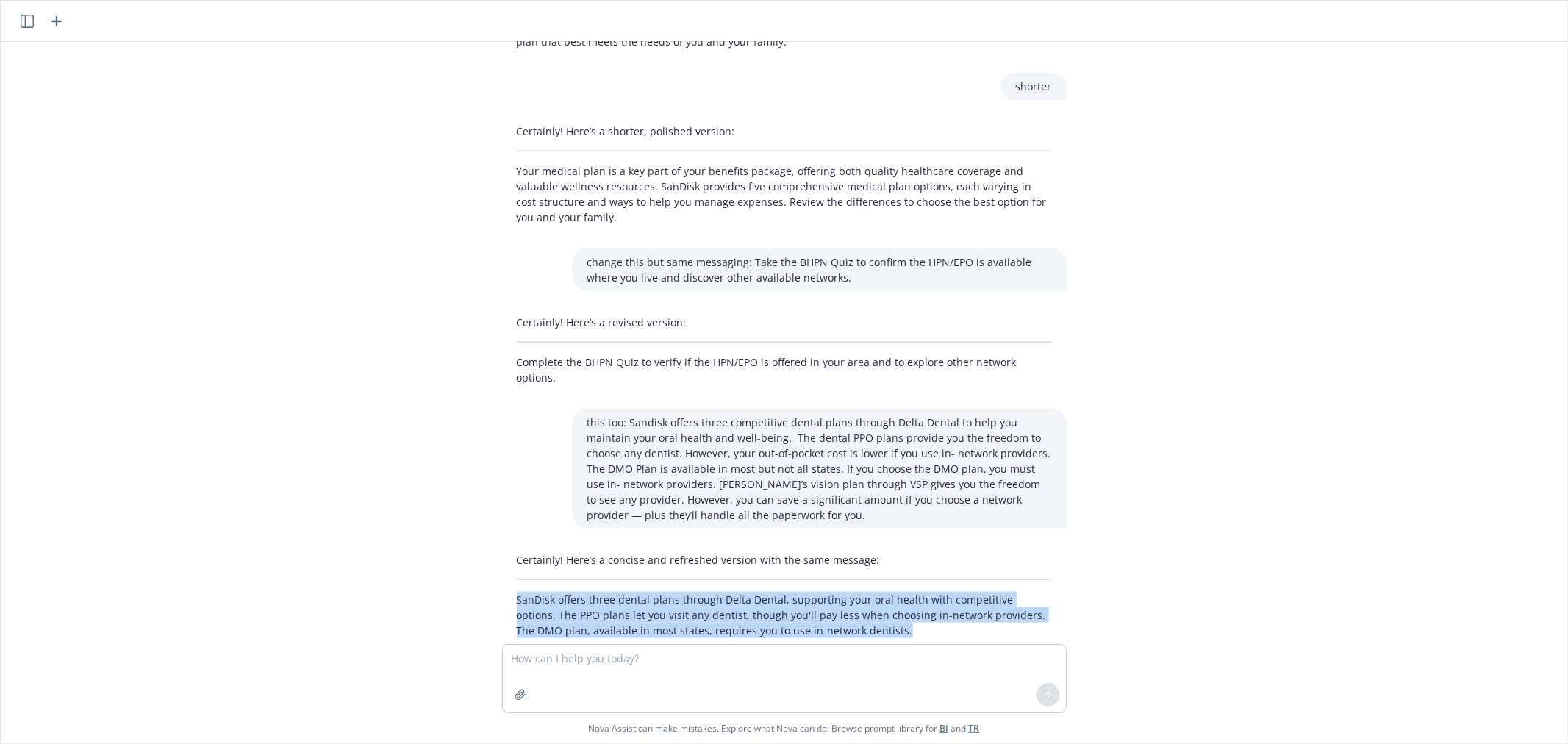
drag, startPoint x: 847, startPoint y: 551, endPoint x: 479, endPoint y: 522, distance: 369.1
click at [490, 546] on div "Certainly! Here’s a concise and refreshed version with the same message: SanDis…" at bounding box center [784, 616] width 588 height 140
copy p "SanDisk offers three dental plans through Delta Dental, supporting your oral he…"
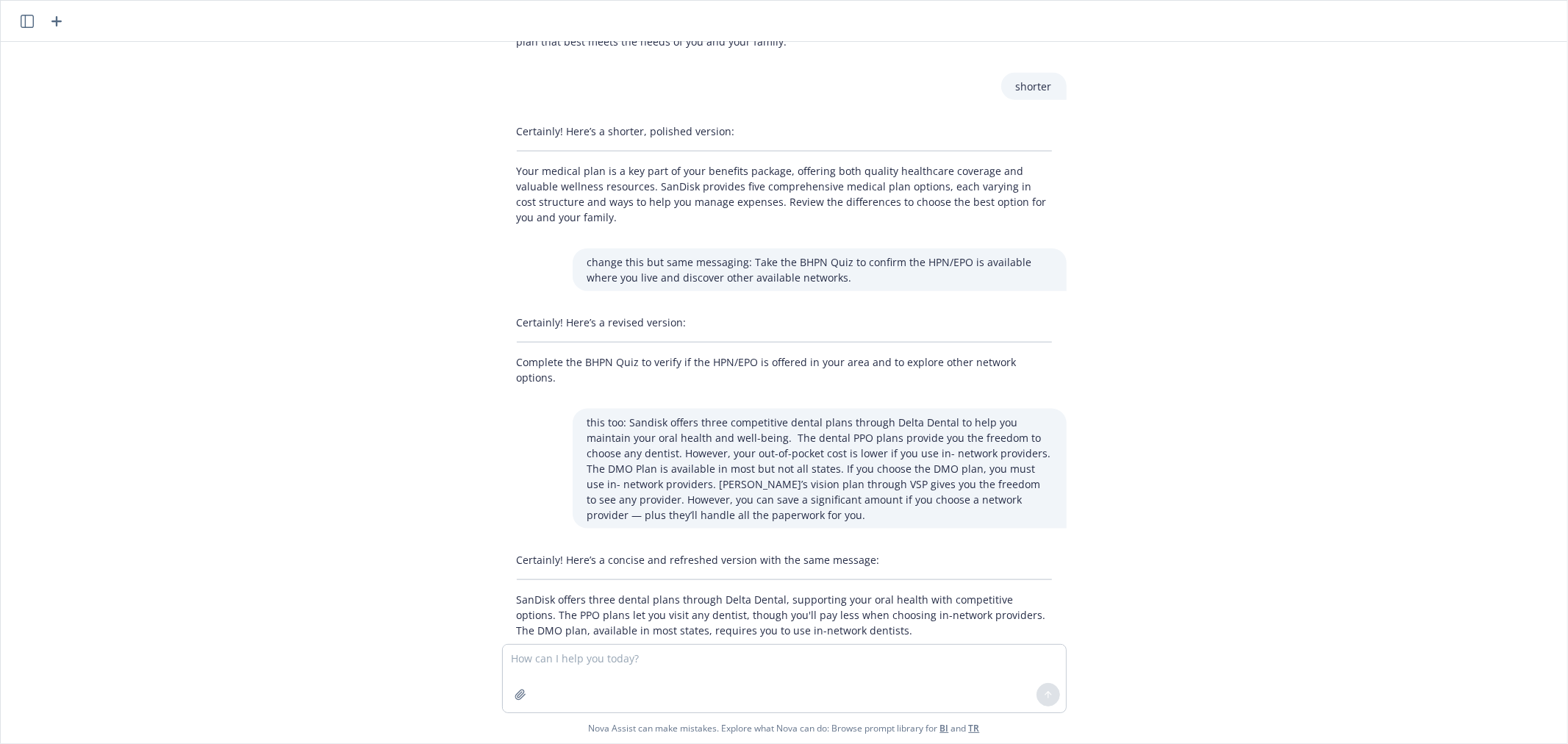
click at [811, 650] on p "For vision care, SanDisk’s VSP plan allows you to see any provider, but opting …" at bounding box center [784, 665] width 536 height 31
copy p "For vision care, SanDisk’s VSP plan allows you to see any provider, but opting …"
click at [605, 651] on textarea at bounding box center [784, 678] width 563 height 67
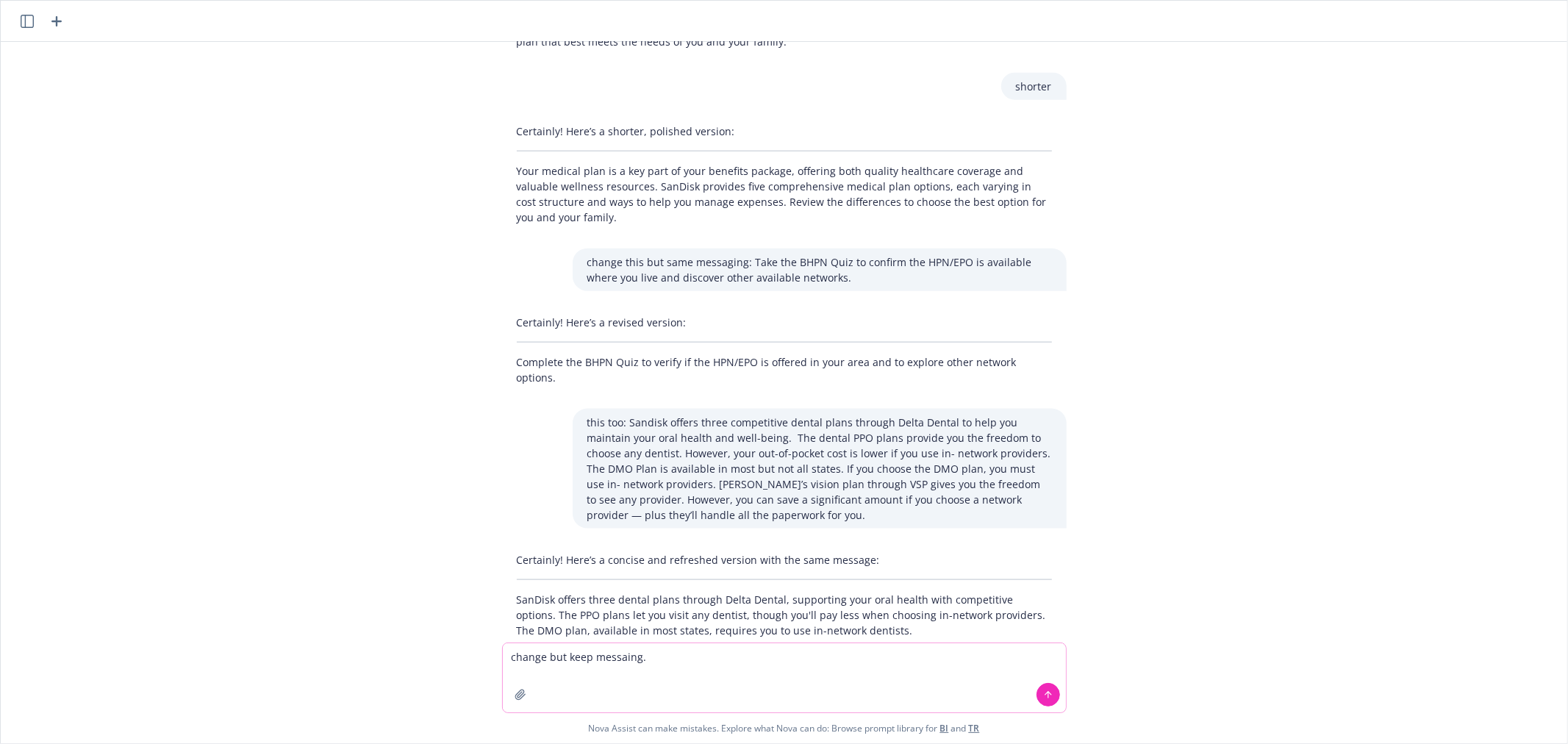
paste textarea "Our financial protection programs are designed to cover you in the event of inj…"
type textarea "change but keep messaing. Our financial protection programs are designed to cov…"
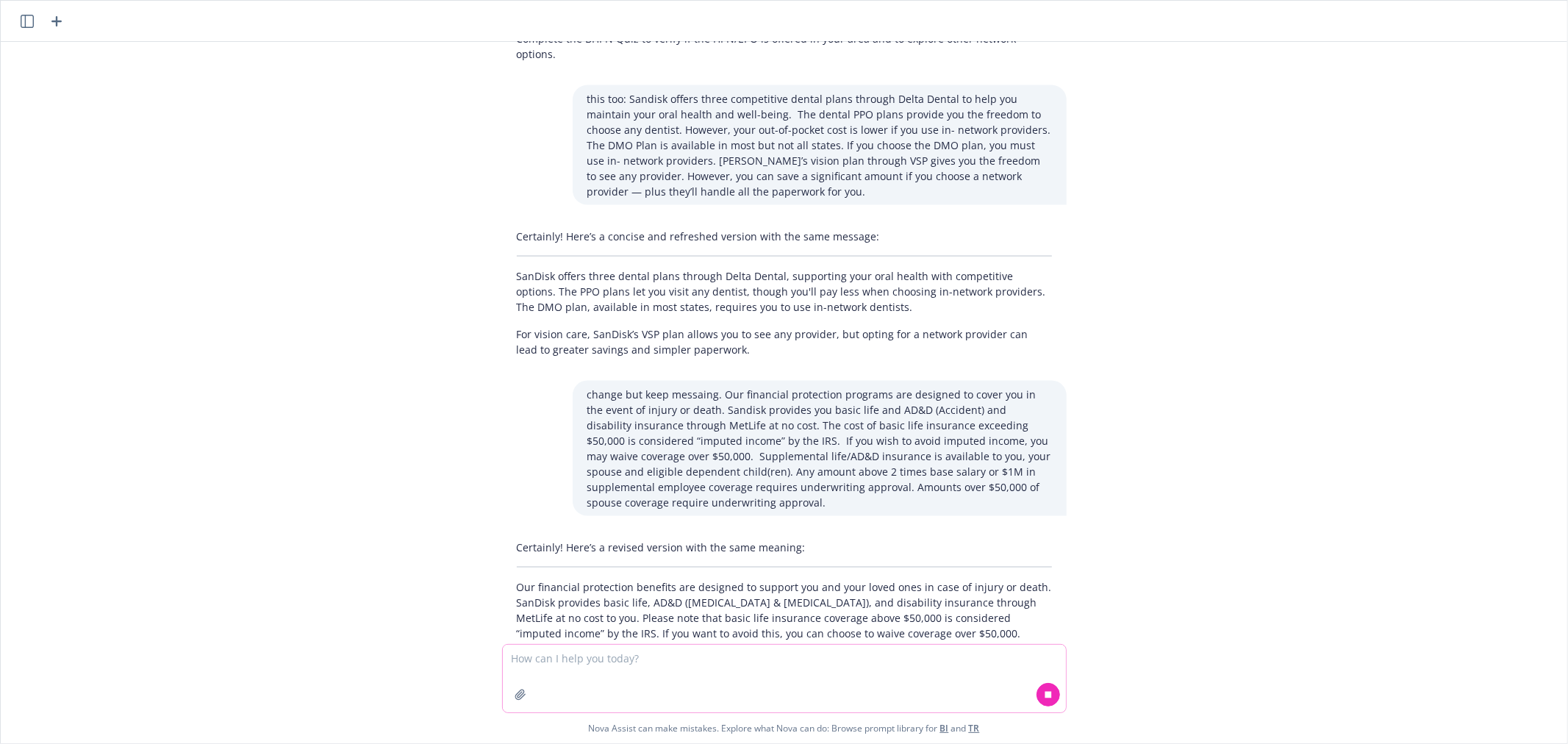
scroll to position [1750, 0]
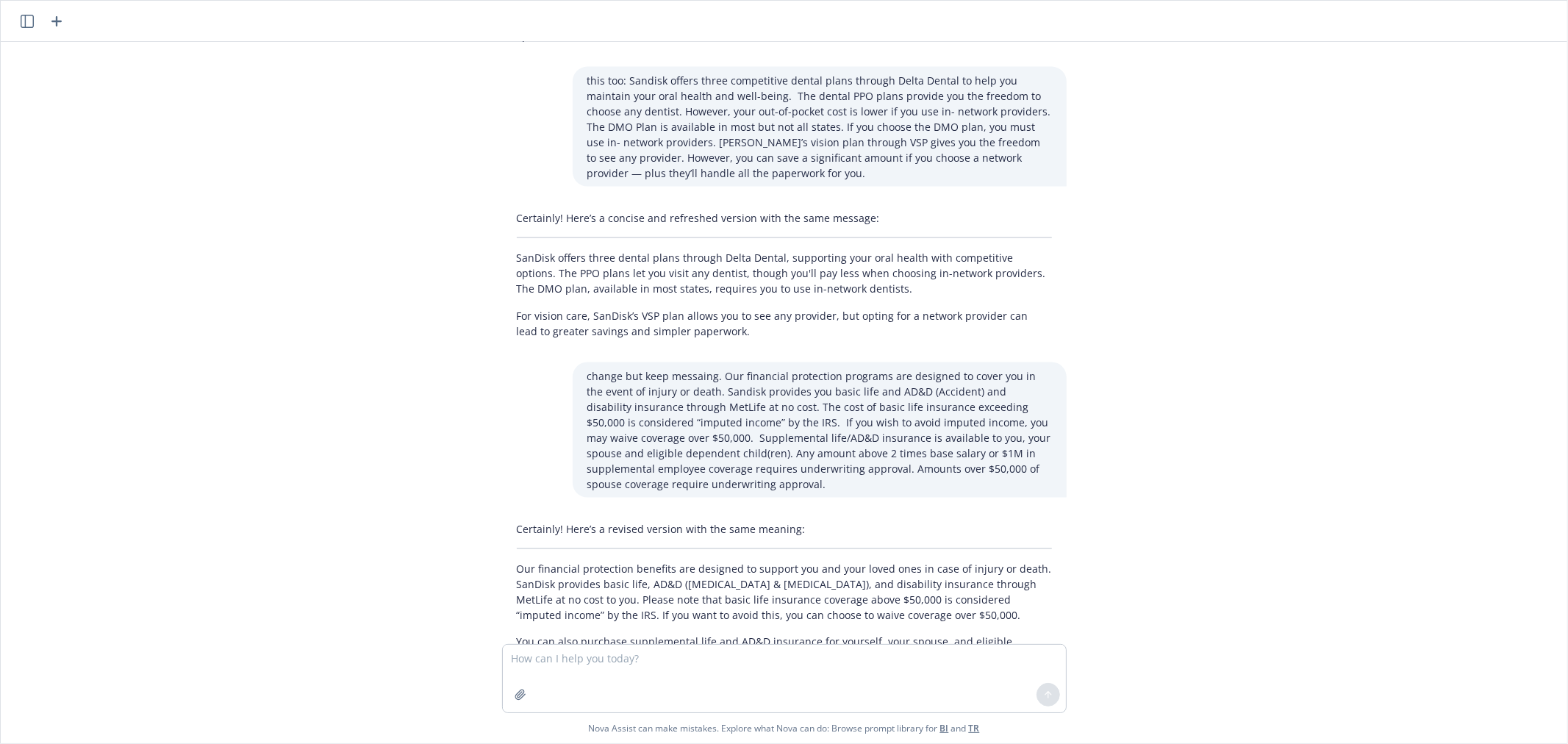
click at [517, 561] on p "Our financial protection benefits are designed to support you and your loved on…" at bounding box center [784, 592] width 536 height 61
click at [581, 667] on textarea at bounding box center [784, 678] width 563 height 67
type textarea "lowercase d in sandisk"
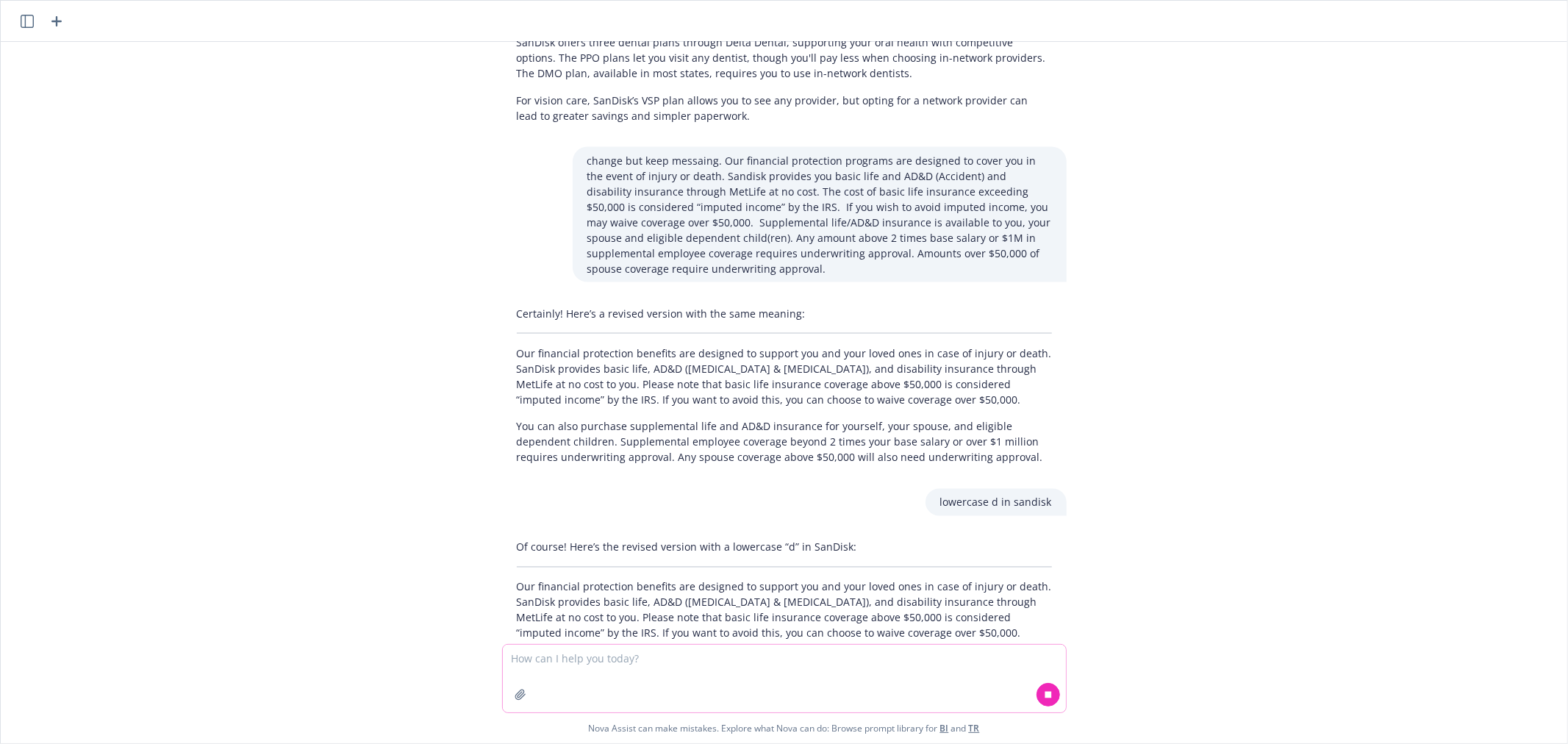
scroll to position [1983, 0]
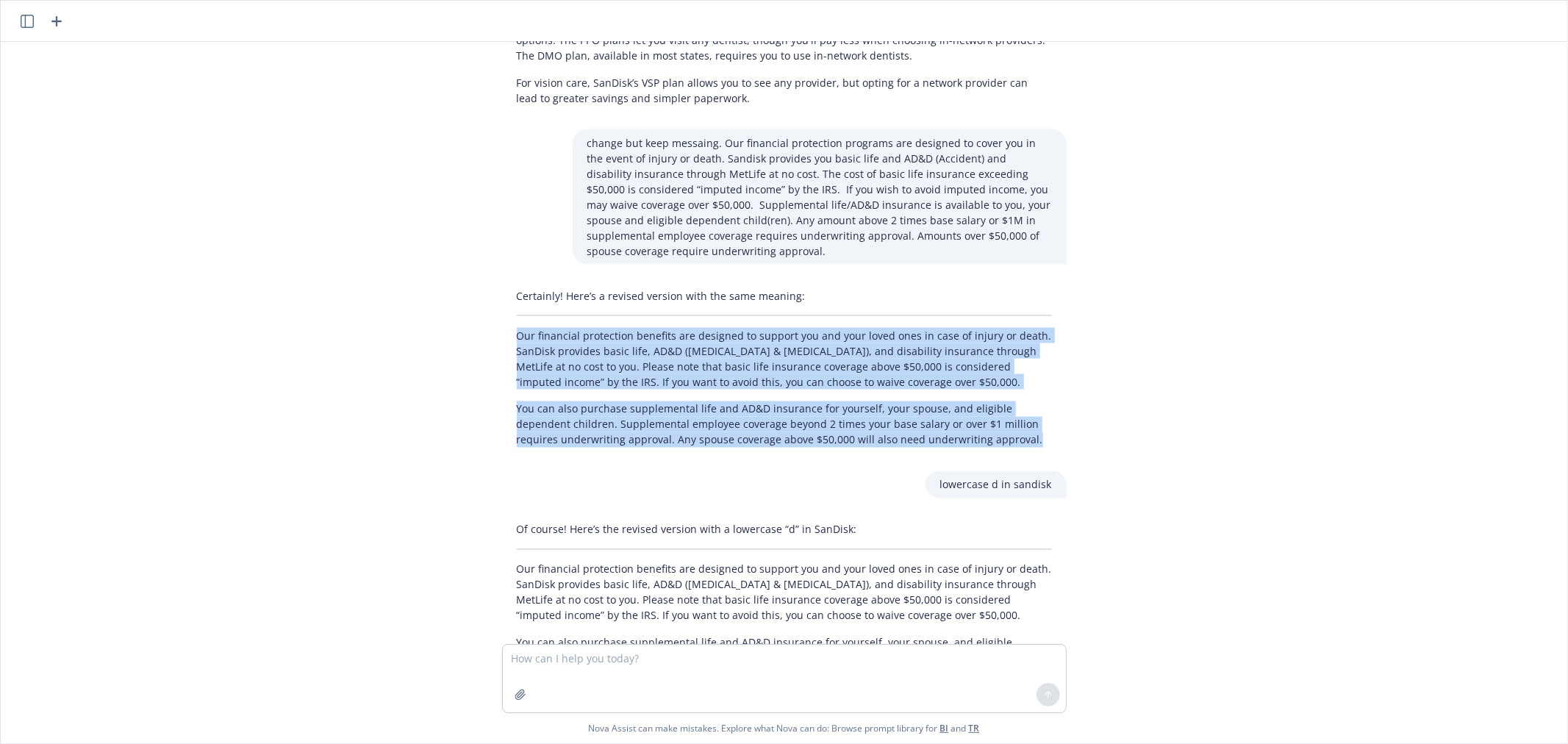
drag, startPoint x: 969, startPoint y: 358, endPoint x: 493, endPoint y: 262, distance: 485.6
click at [502, 282] on div "Certainly! Here’s a revised version with the same meaning: Our financial protec…" at bounding box center [784, 367] width 564 height 171
copy div "Our financial protection benefits are designed to support you and your loved on…"
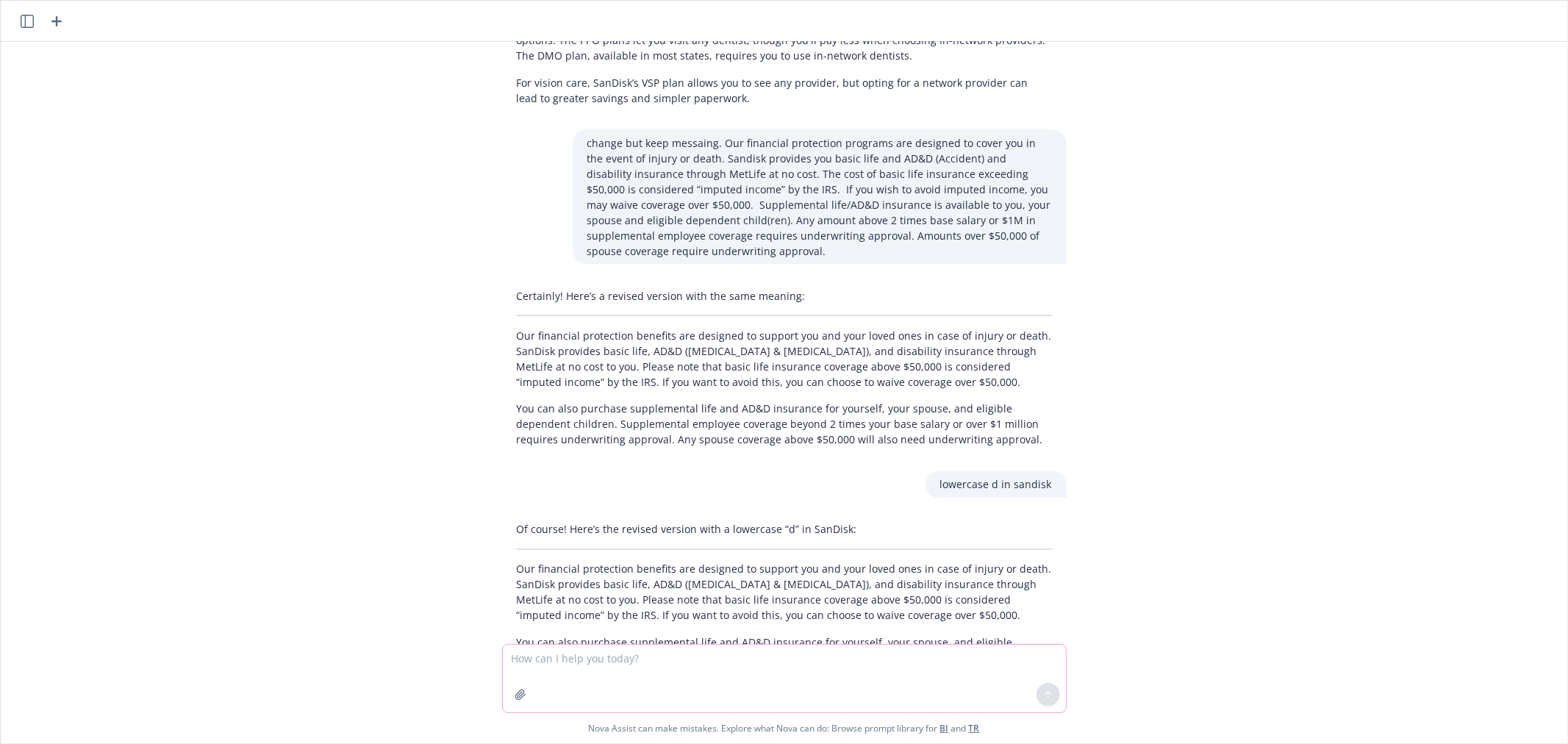
click at [665, 669] on textarea at bounding box center [784, 678] width 563 height 67
paste textarea "Critical Illness insurance provides cash benefits to cover out-of-pocket expens…"
type textarea "change but same message: Critical Illness insurance provides cash benefits to c…"
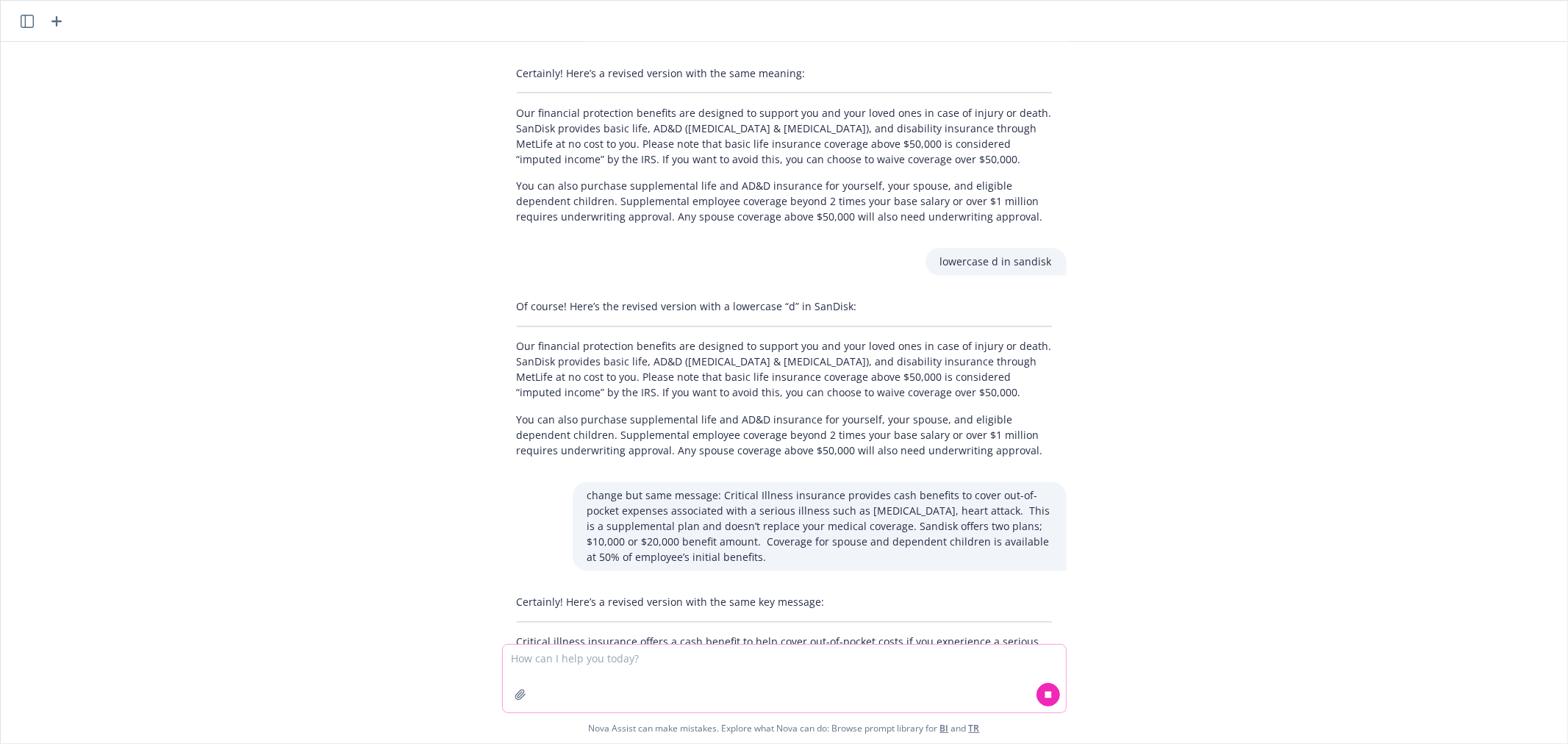
scroll to position [2221, 0]
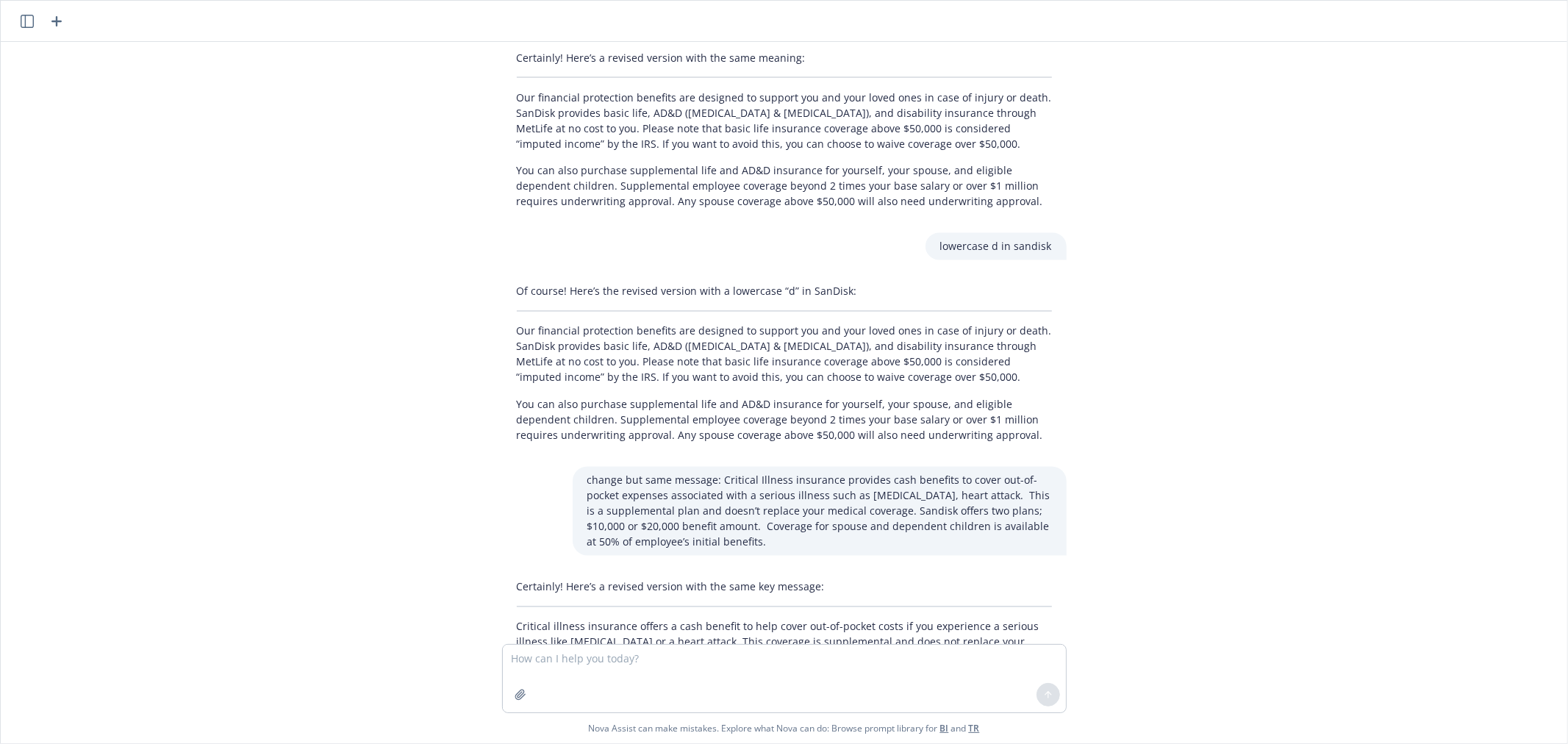
click at [719, 618] on p "Critical illness insurance offers a cash benefit to help cover out-of-pocket co…" at bounding box center [784, 649] width 536 height 61
copy p "Critical illness insurance offers a cash benefit to help cover out-of-pocket co…"
click at [647, 663] on textarea at bounding box center [784, 678] width 563 height 67
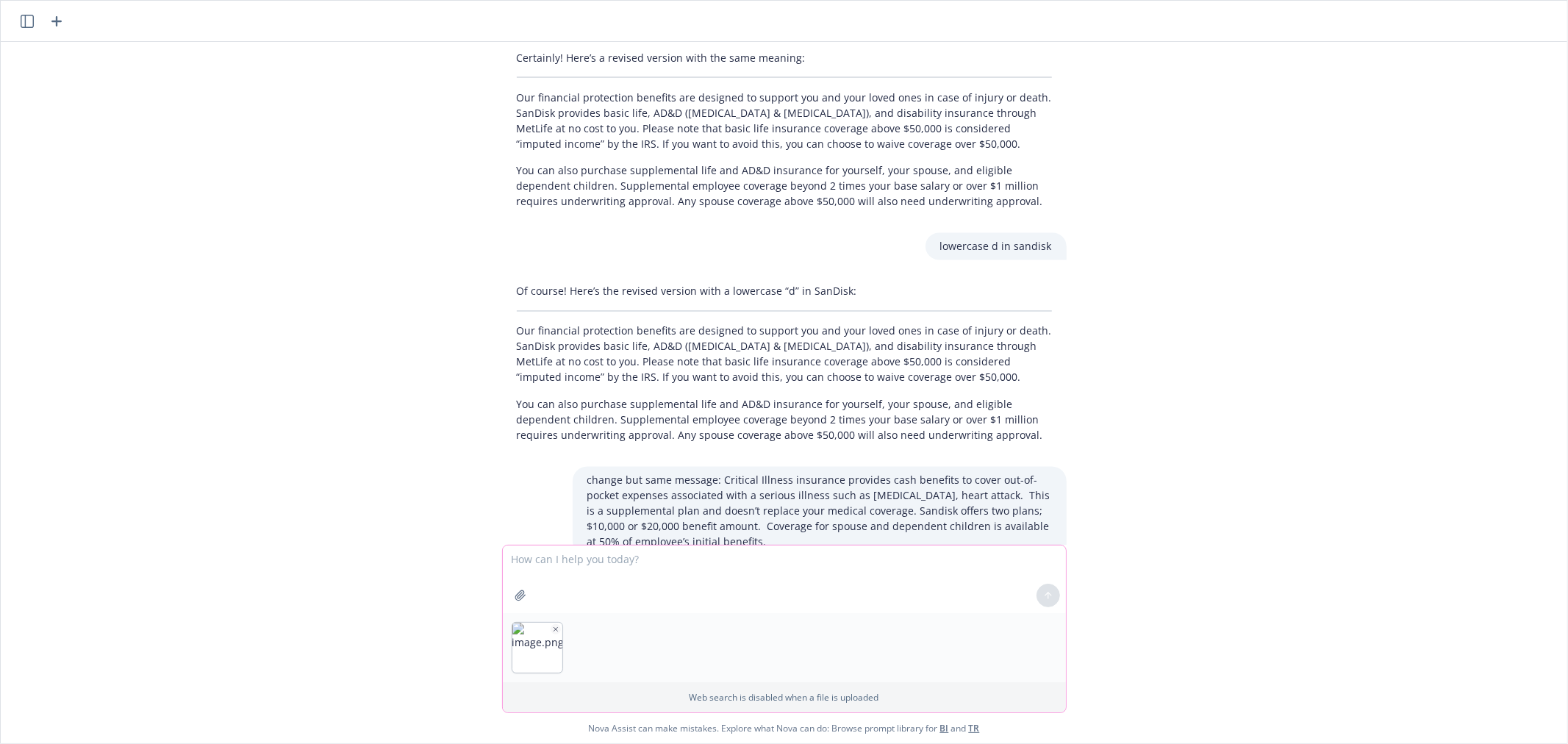
paste textarea "Hospital Indemnity insurance helps keep your finances on track when you're in t…"
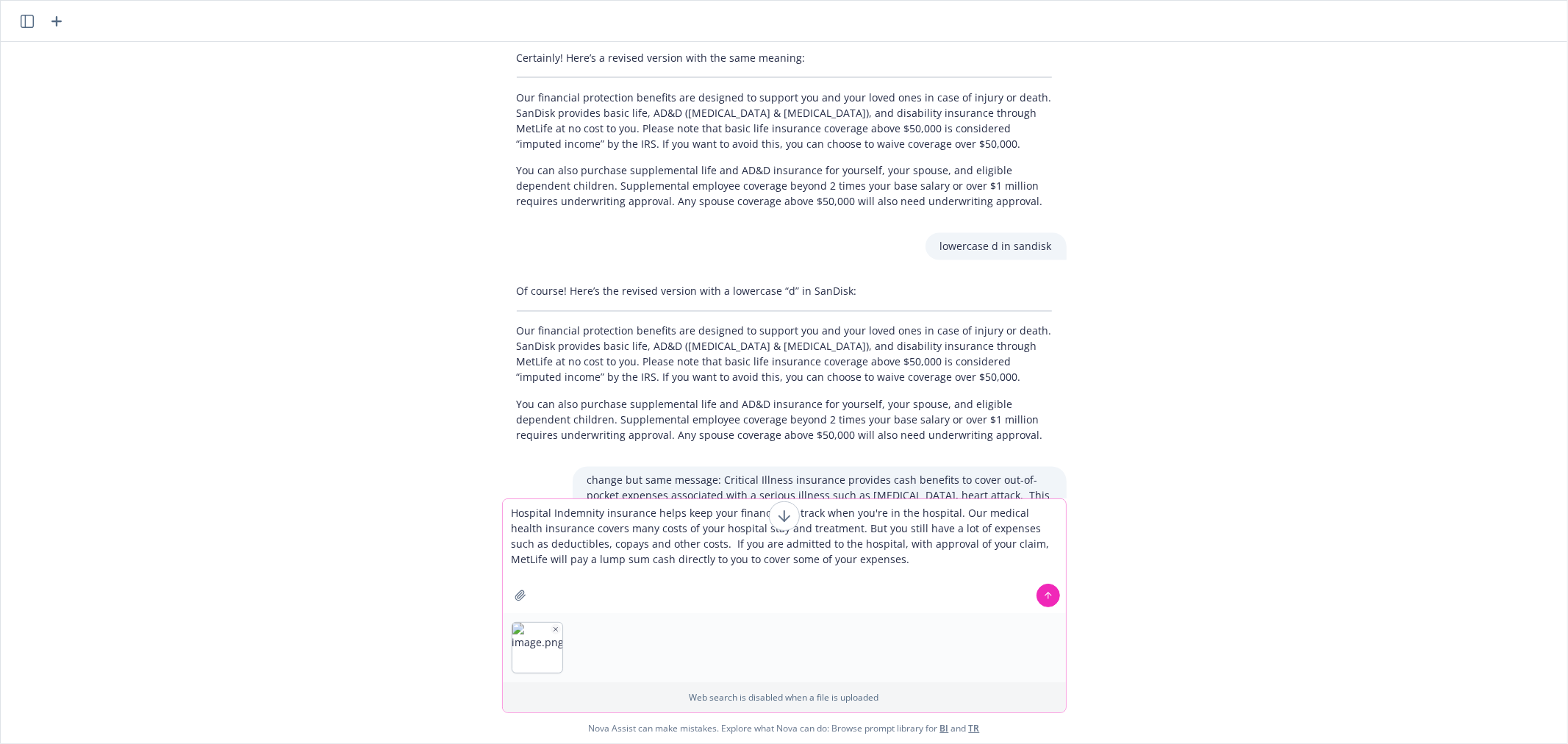
click at [553, 628] on icon "button" at bounding box center [555, 629] width 4 height 4
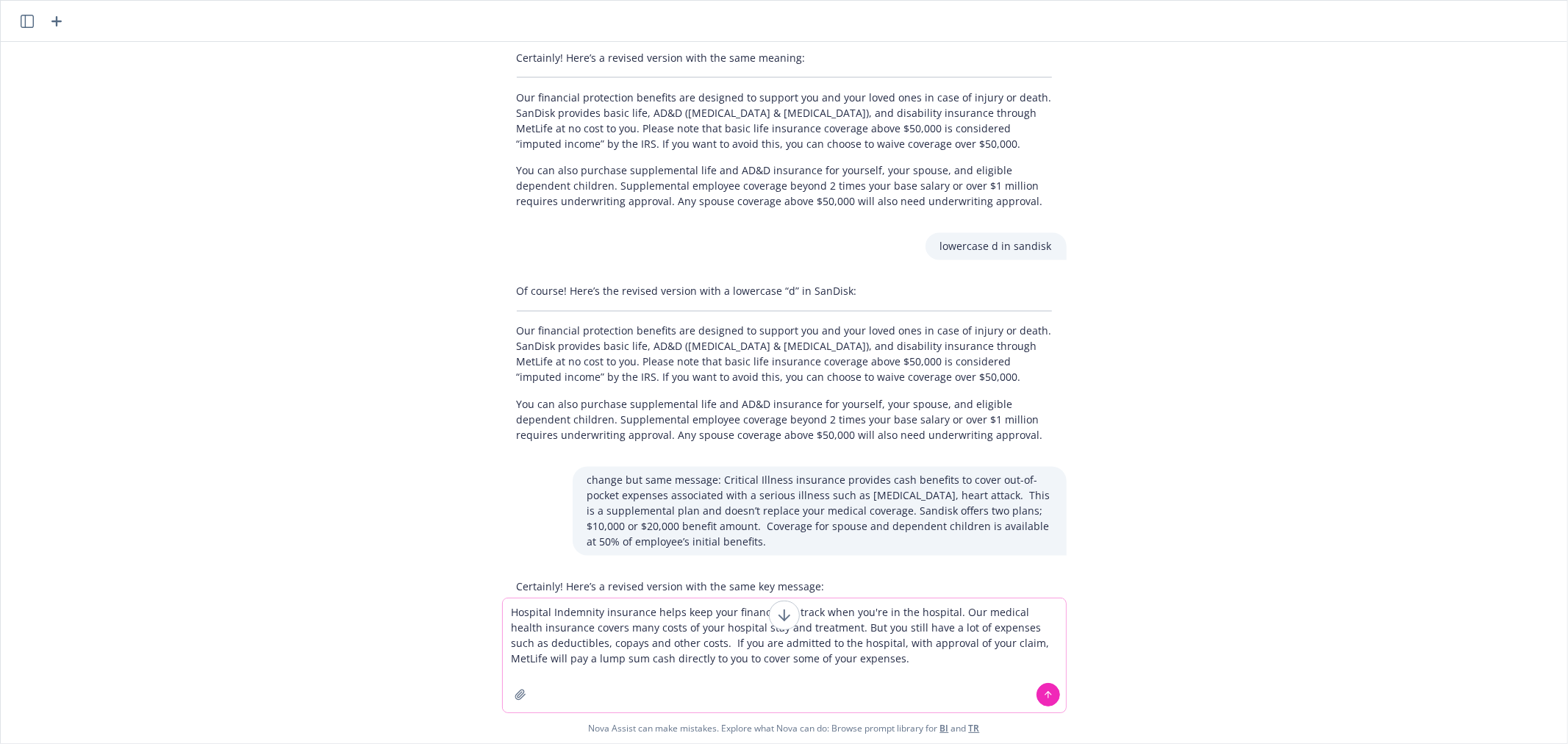
click at [509, 610] on textarea "Hospital Indemnity insurance helps keep your finances on track when you're in t…" at bounding box center [784, 655] width 563 height 114
type textarea "same with this: Hospital Indemnity insurance helps keep your finances on track …"
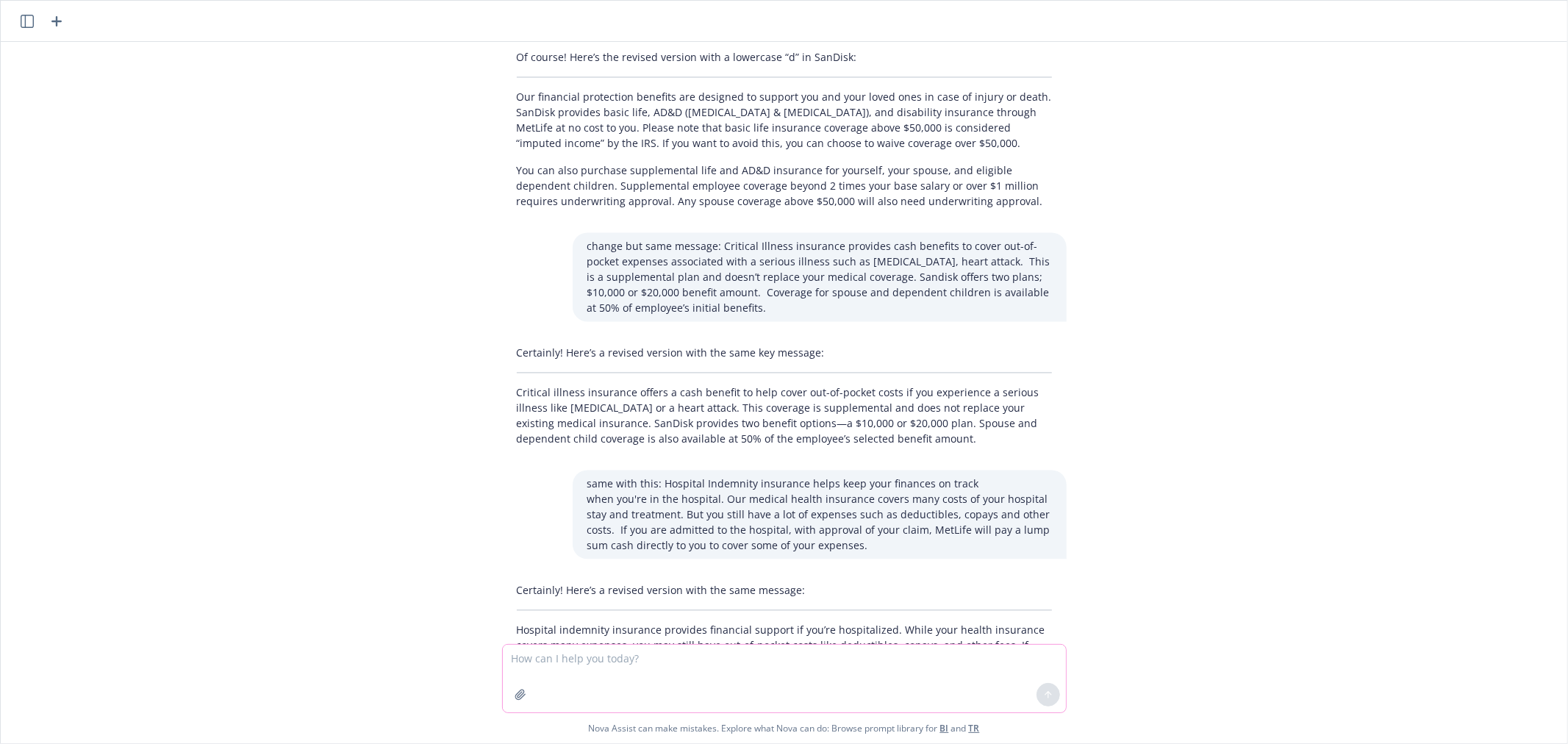
scroll to position [2459, 0]
click at [701, 618] on p "Hospital indemnity insurance provides financial support if you’re hospitalized.…" at bounding box center [784, 649] width 536 height 61
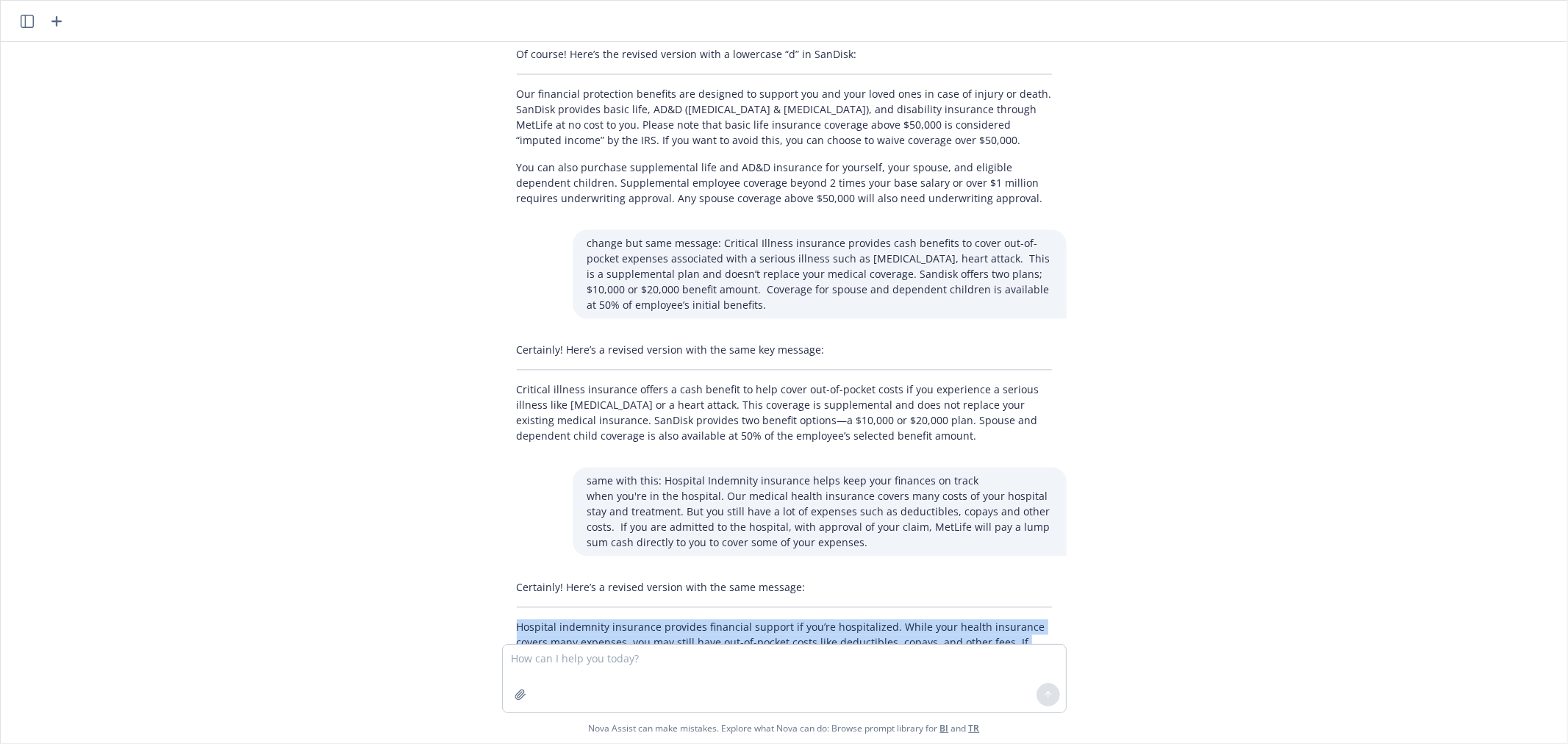
click at [701, 618] on p "Hospital indemnity insurance provides financial support if you’re hospitalized.…" at bounding box center [784, 649] width 536 height 61
copy p "Hospital indemnity insurance provides financial support if you’re hospitalized.…"
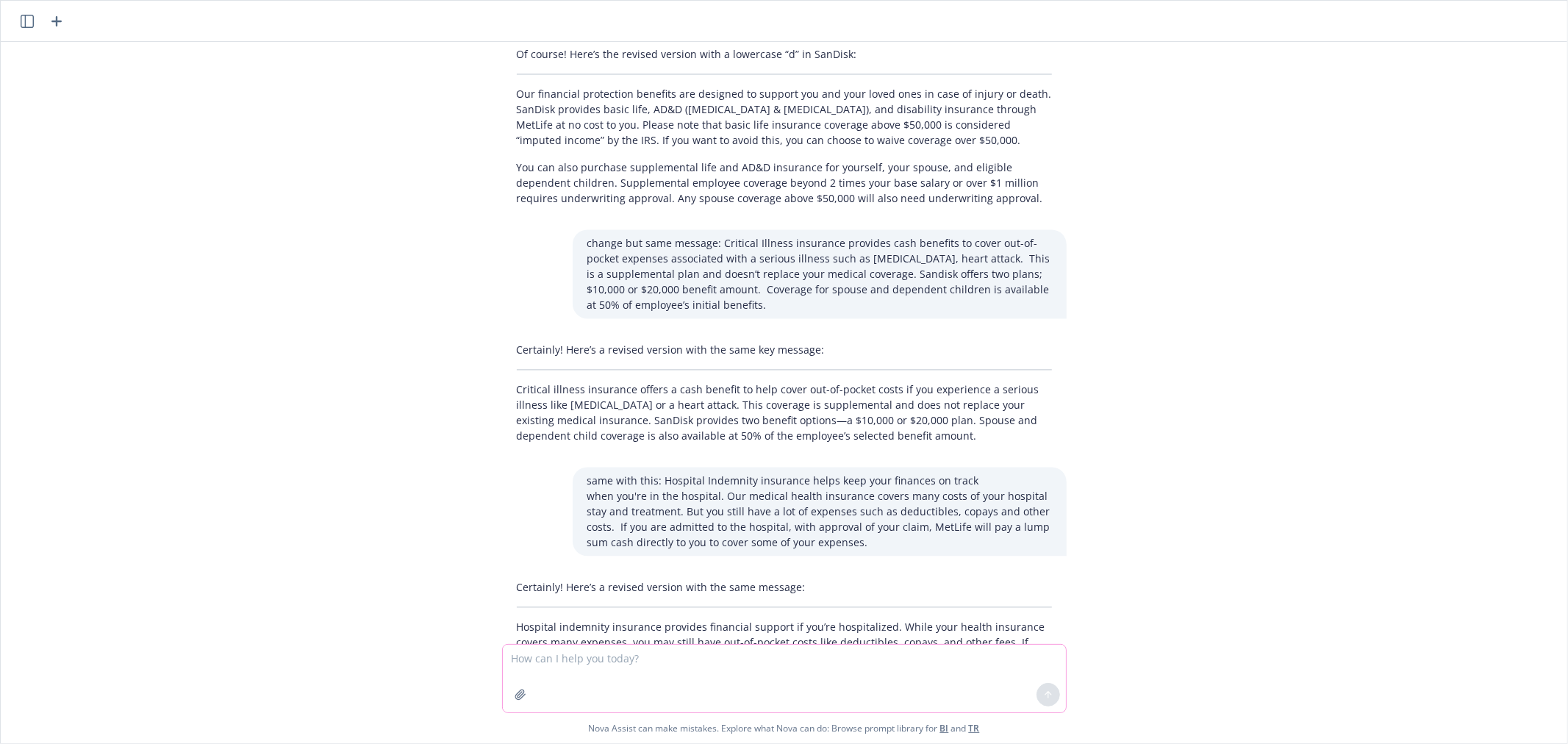
click at [592, 662] on textarea at bounding box center [784, 678] width 563 height 67
paste textarea "Voluntary Accident insurance is offered through MetLife and provides cash benef…"
type textarea "this too: Voluntary Accident insurance is offered through MetLife and provides …"
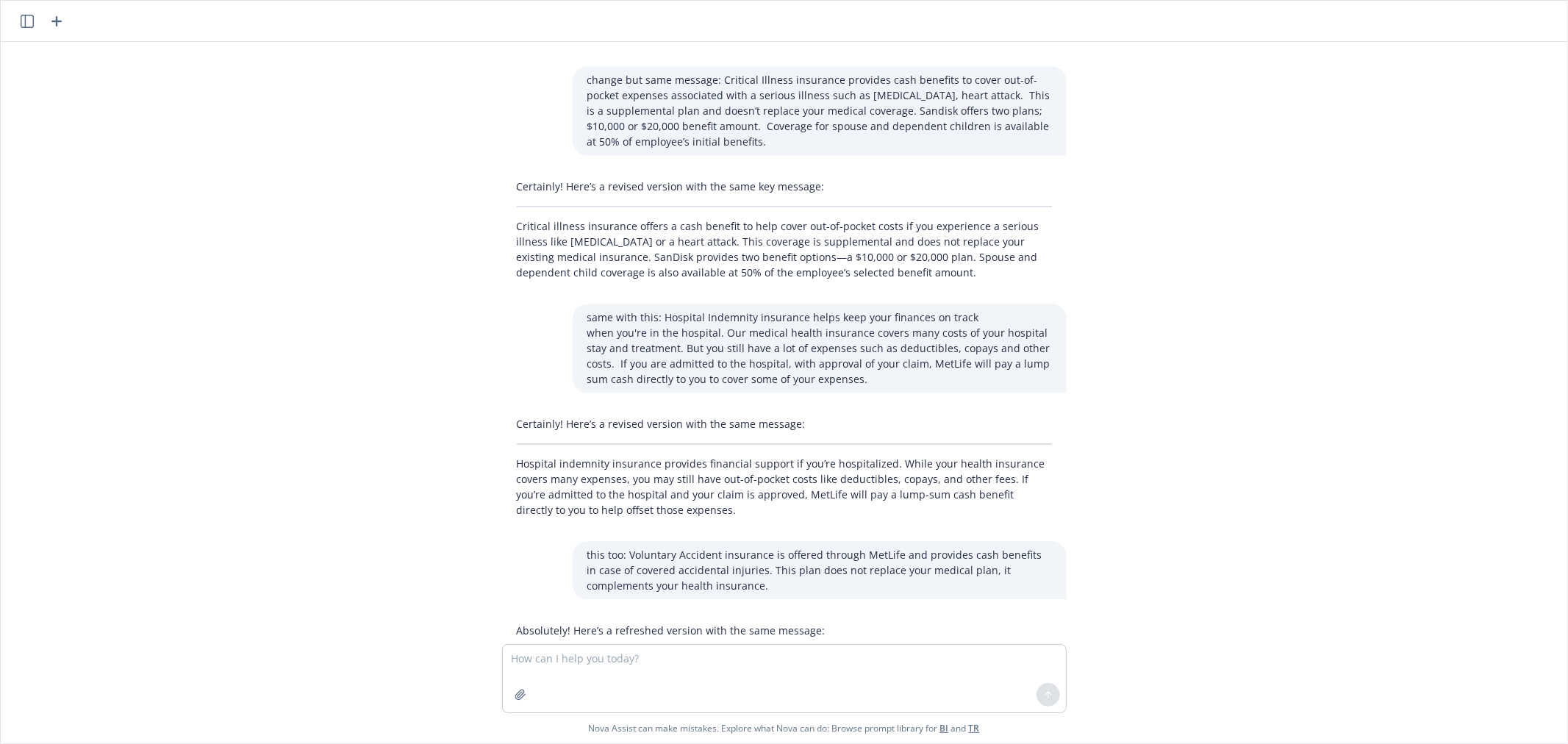
scroll to position [2634, 0]
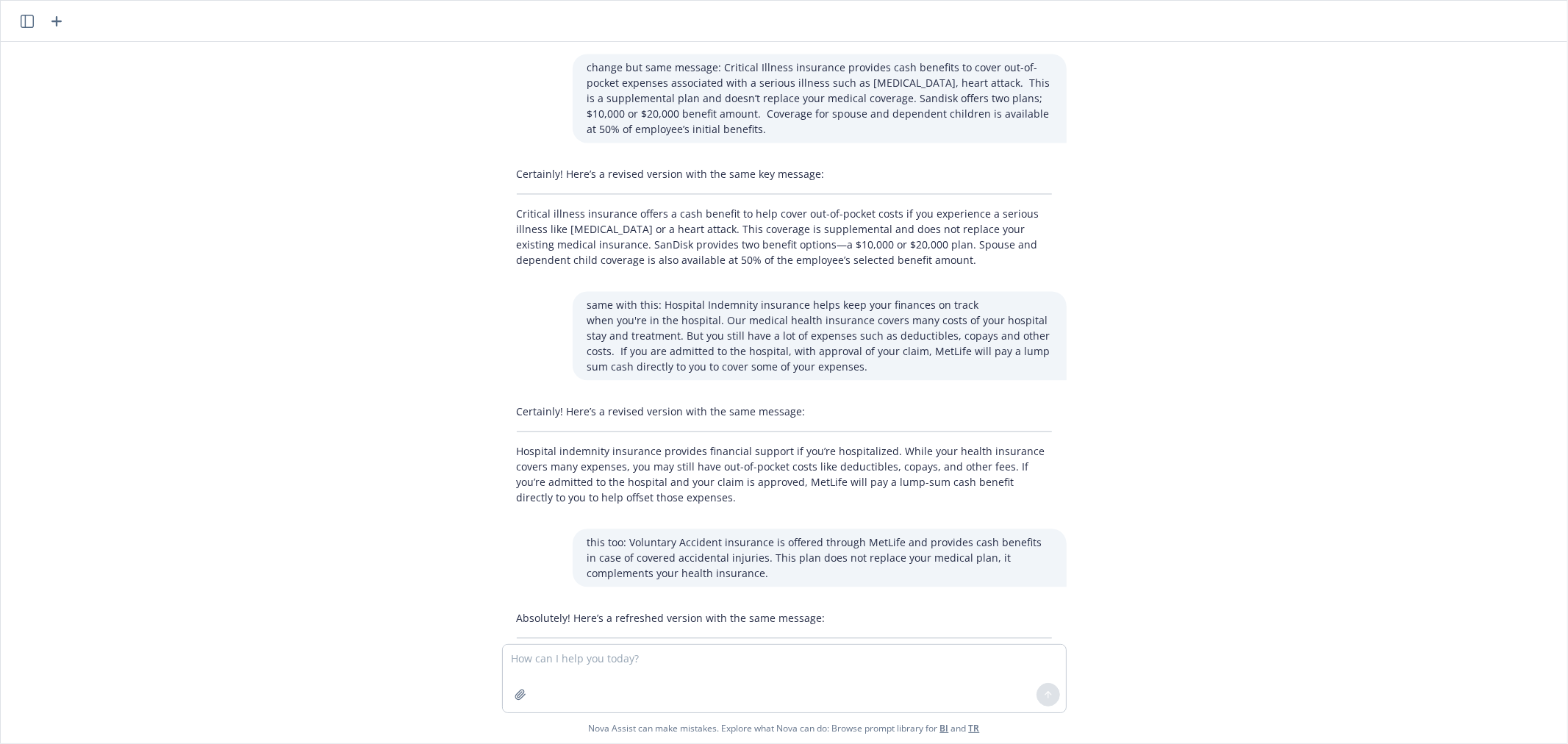
click at [1235, 593] on div "can you change this but make message the same messaging? Sandisk takes pride in…" at bounding box center [784, 342] width 1567 height 602
click at [528, 650] on p "Voluntary accident insurance, provided by MetLife, pays cash benefits if you ex…" at bounding box center [784, 665] width 536 height 31
copy p "Voluntary accident insurance, provided by MetLife, pays cash benefits if you ex…"
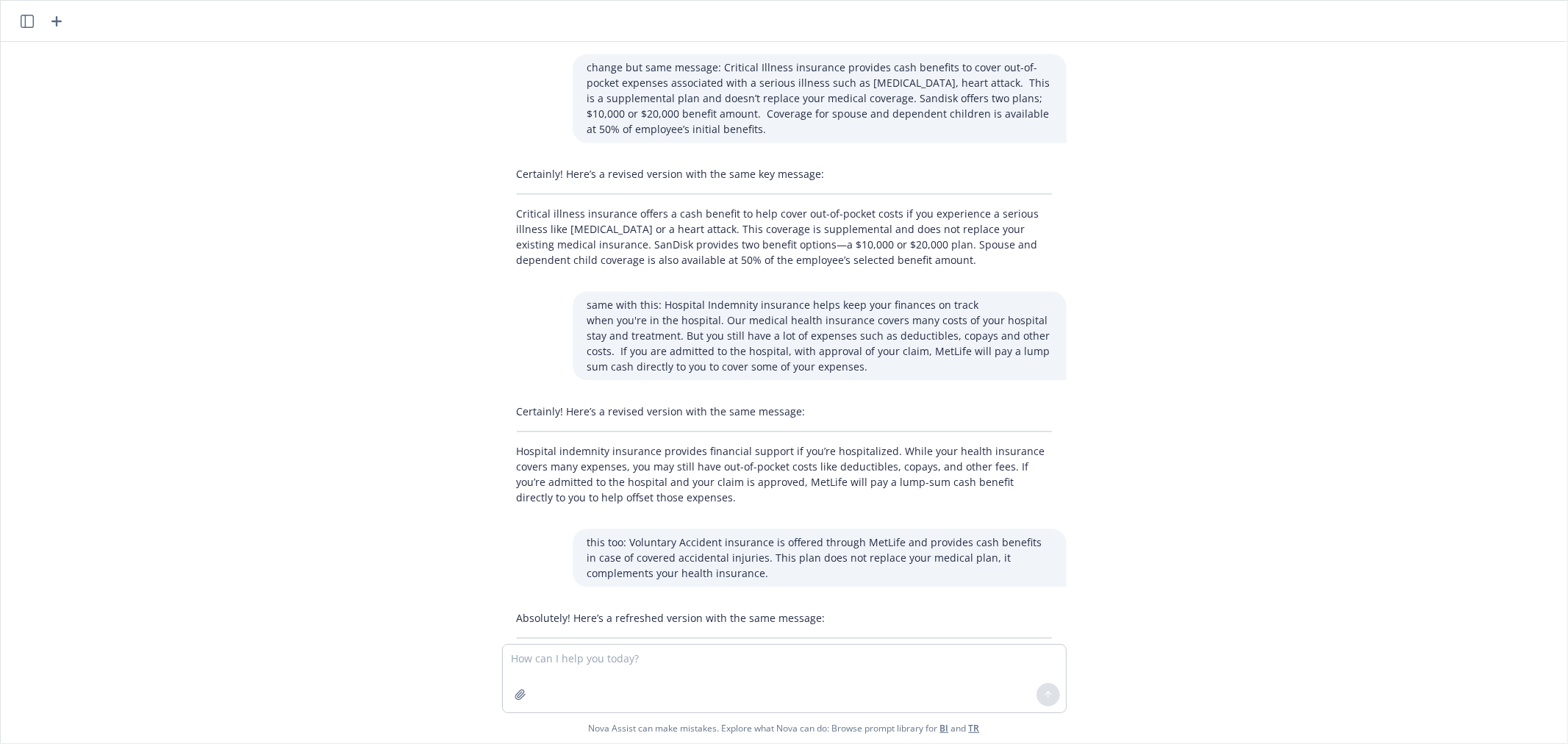
click at [587, 650] on p "Voluntary accident insurance, provided by MetLife, pays cash benefits if you ex…" at bounding box center [784, 665] width 536 height 31
click at [560, 671] on textarea at bounding box center [784, 678] width 563 height 67
type textarea "for a commuter program make this sound accurate and bullet $ amounts"
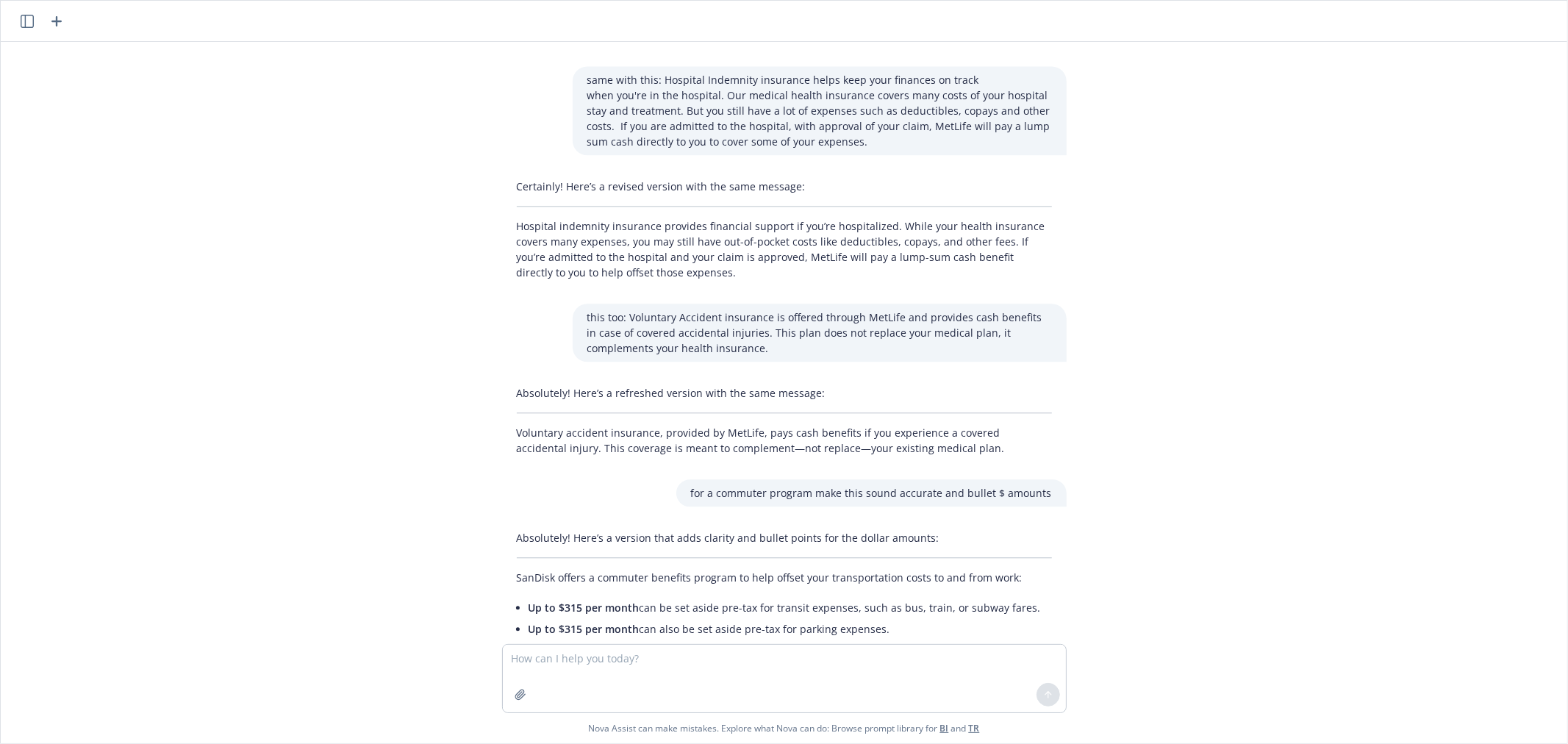
scroll to position [2860, 0]
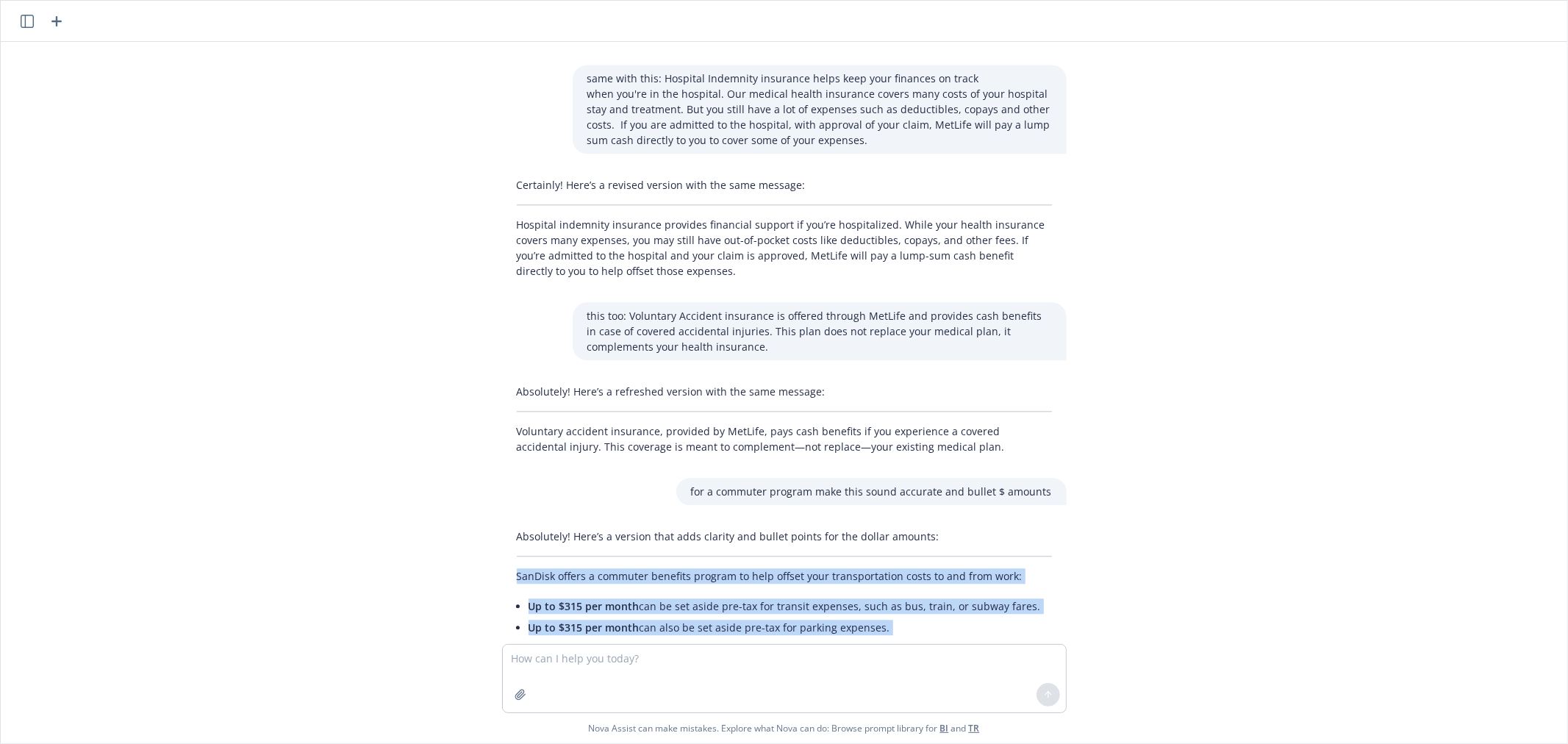
drag, startPoint x: 511, startPoint y: 495, endPoint x: 1024, endPoint y: 599, distance: 523.4
click at [1024, 599] on div "Absolutely! Here’s a version that adds clarity and bullet points for the dollar…" at bounding box center [784, 604] width 564 height 164
copy div "SanDisk offers a commuter benefits program to help offset your transportation c…"
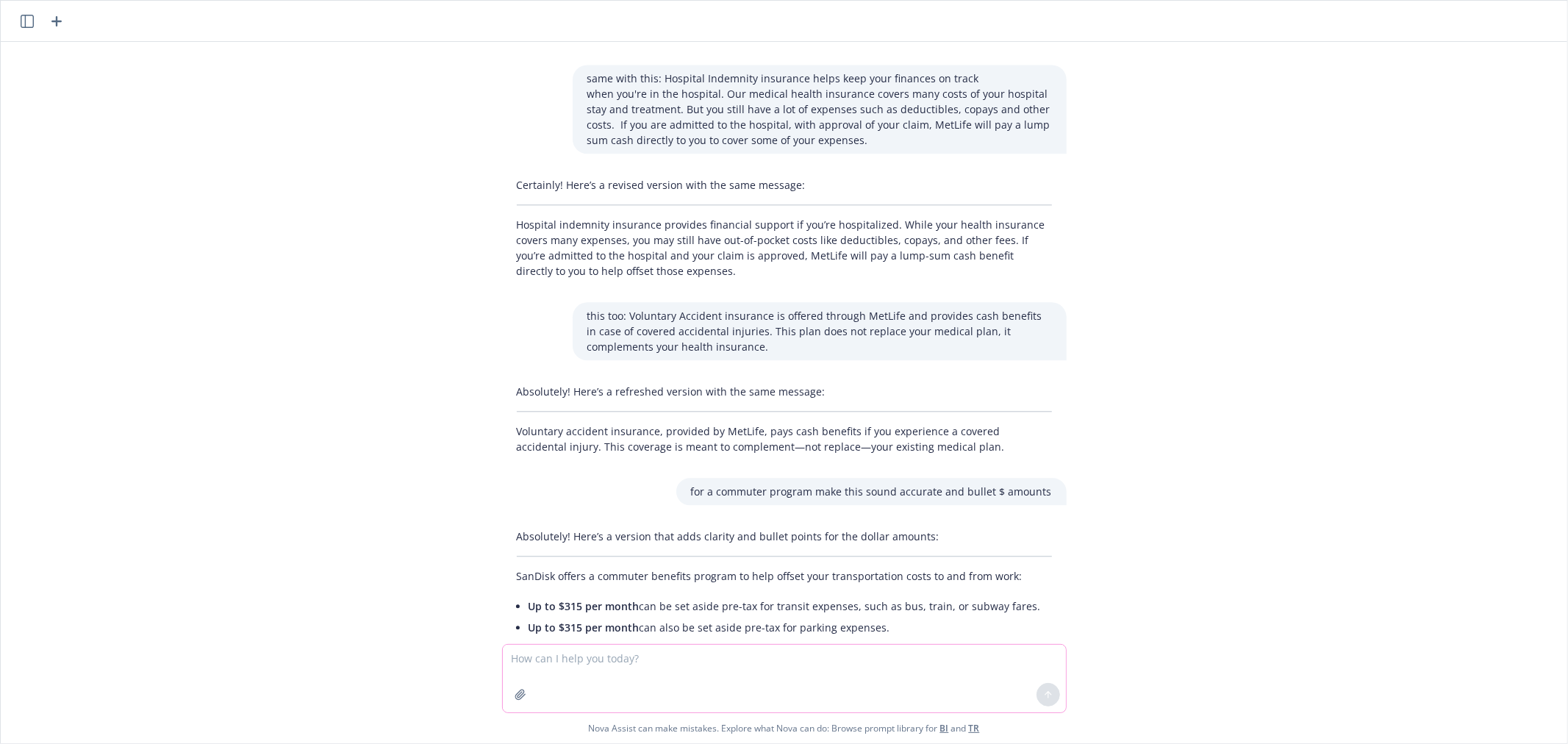
click at [608, 654] on textarea at bounding box center [784, 678] width 563 height 67
type textarea "2026 commuter maximums"
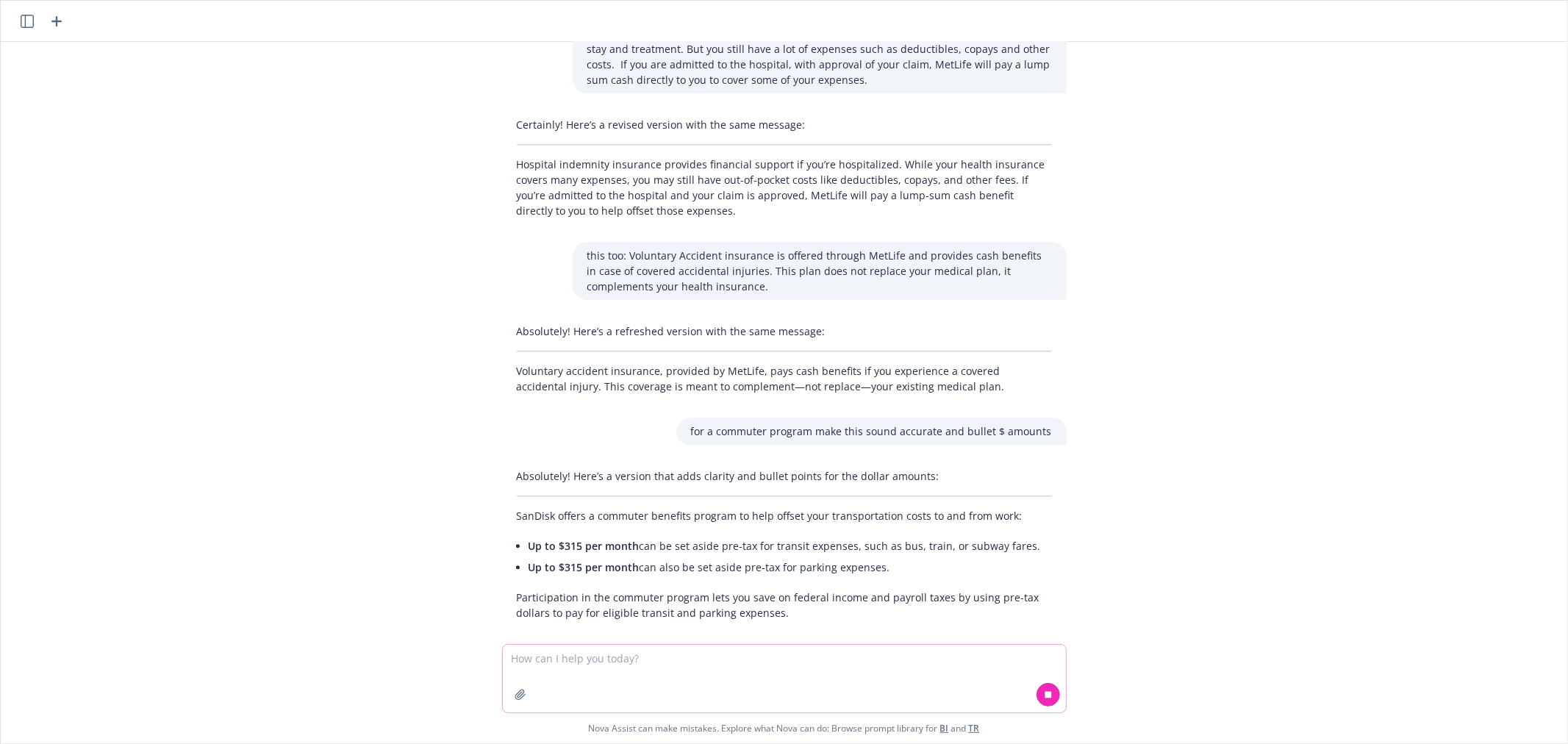
scroll to position [2928, 0]
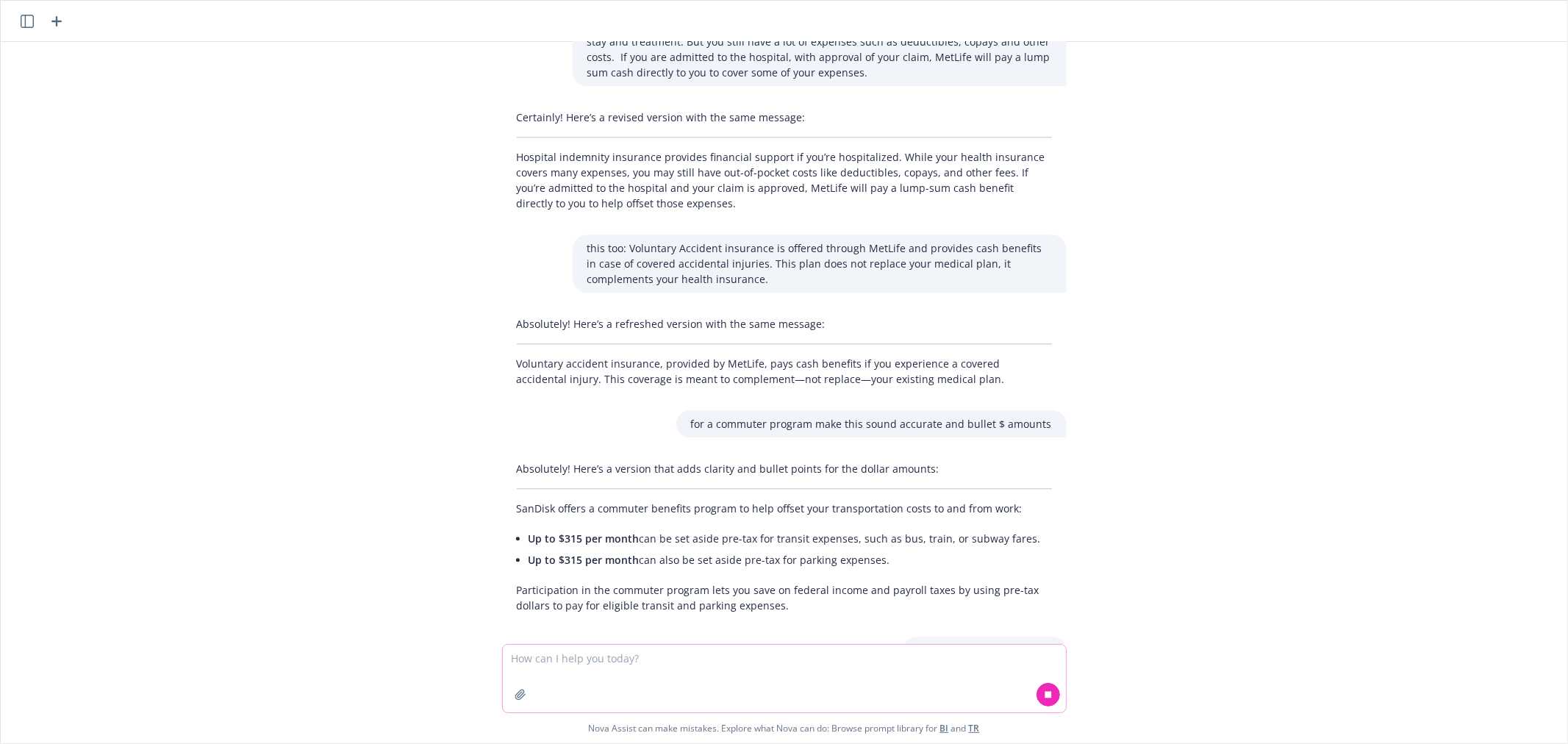
click at [574, 662] on textarea at bounding box center [784, 678] width 563 height 67
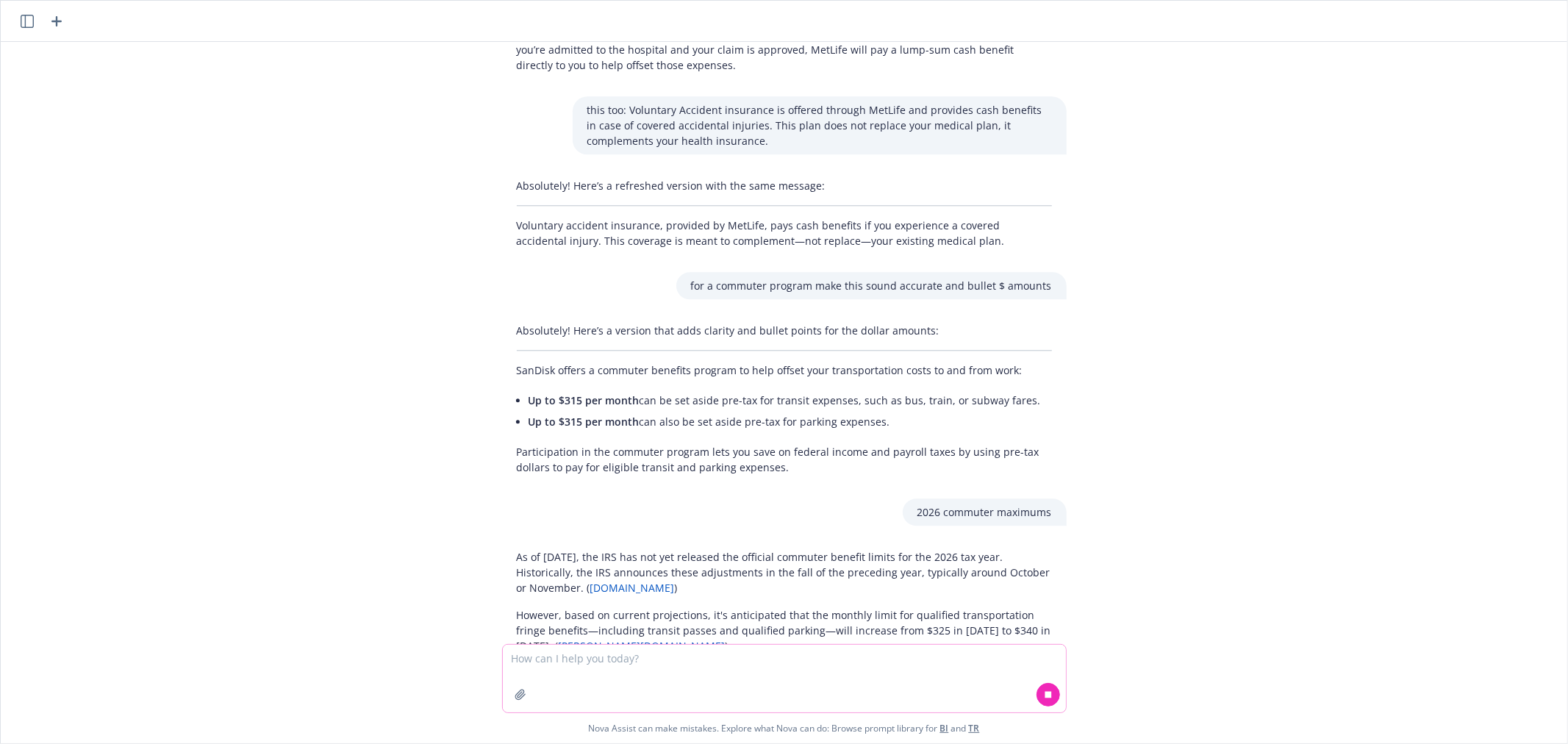
scroll to position [3081, 0]
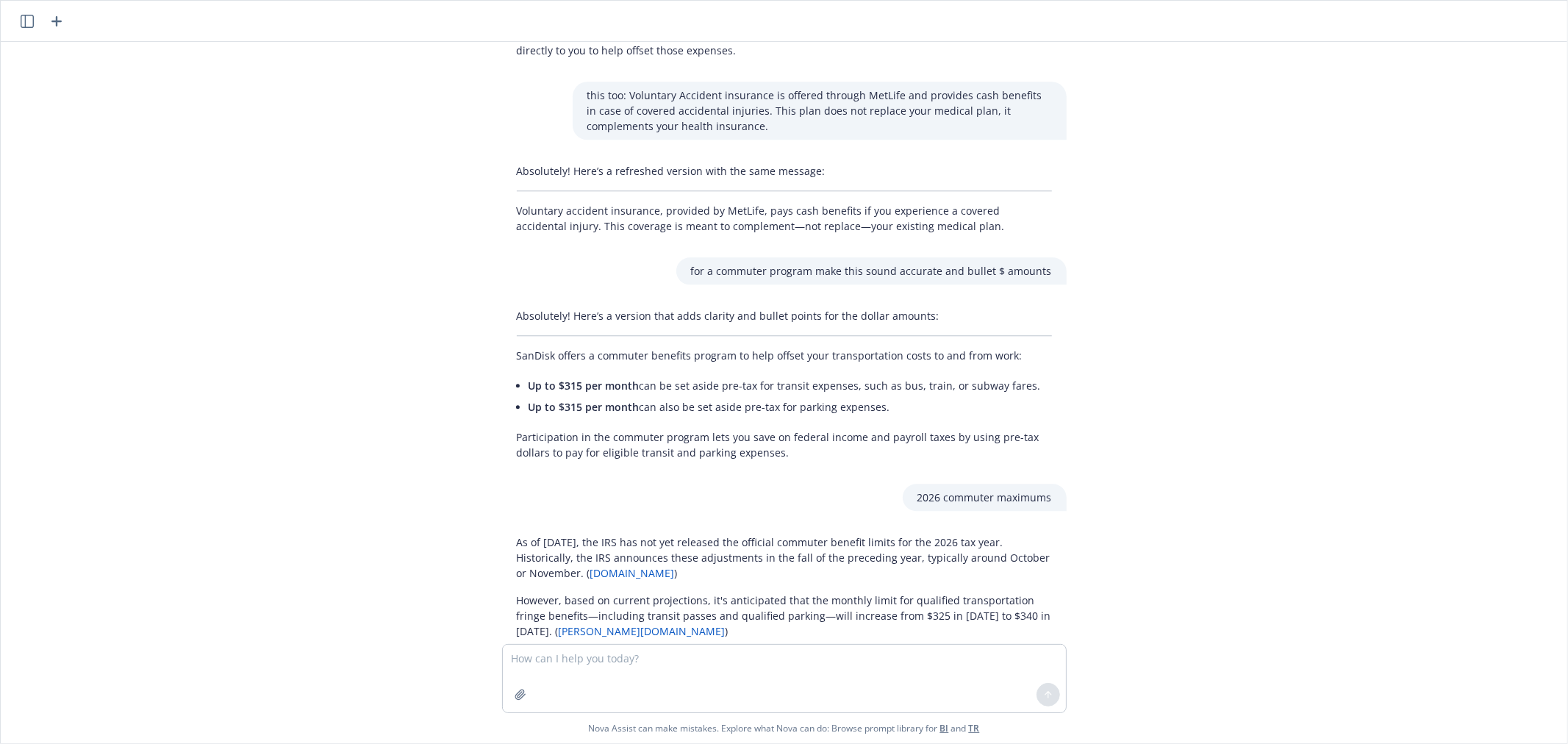
click at [592, 593] on p "However, based on current projections, it's anticipated that the monthly limit …" at bounding box center [784, 615] width 536 height 46
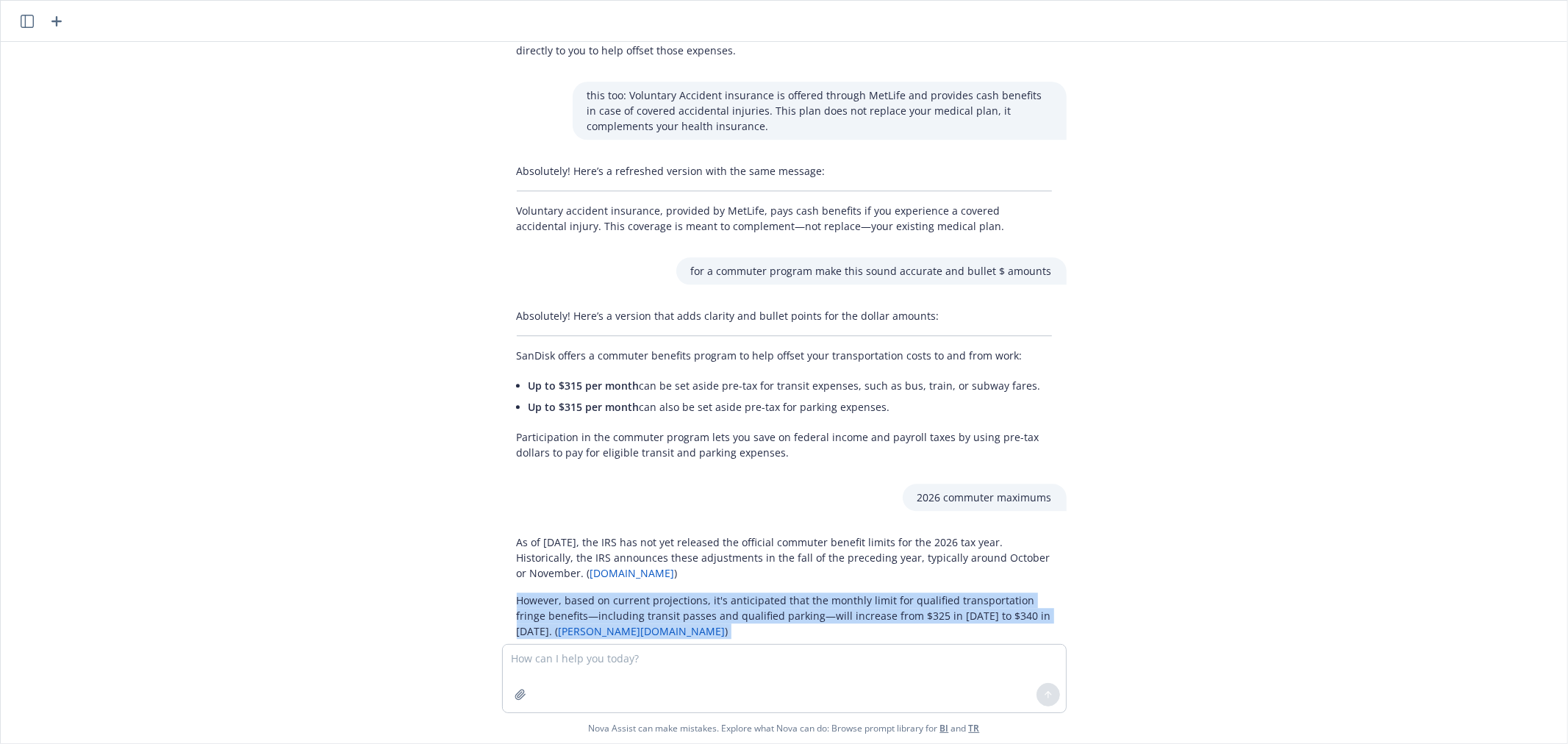
click at [592, 593] on p "However, based on current projections, it's anticipated that the monthly limit …" at bounding box center [784, 615] width 536 height 46
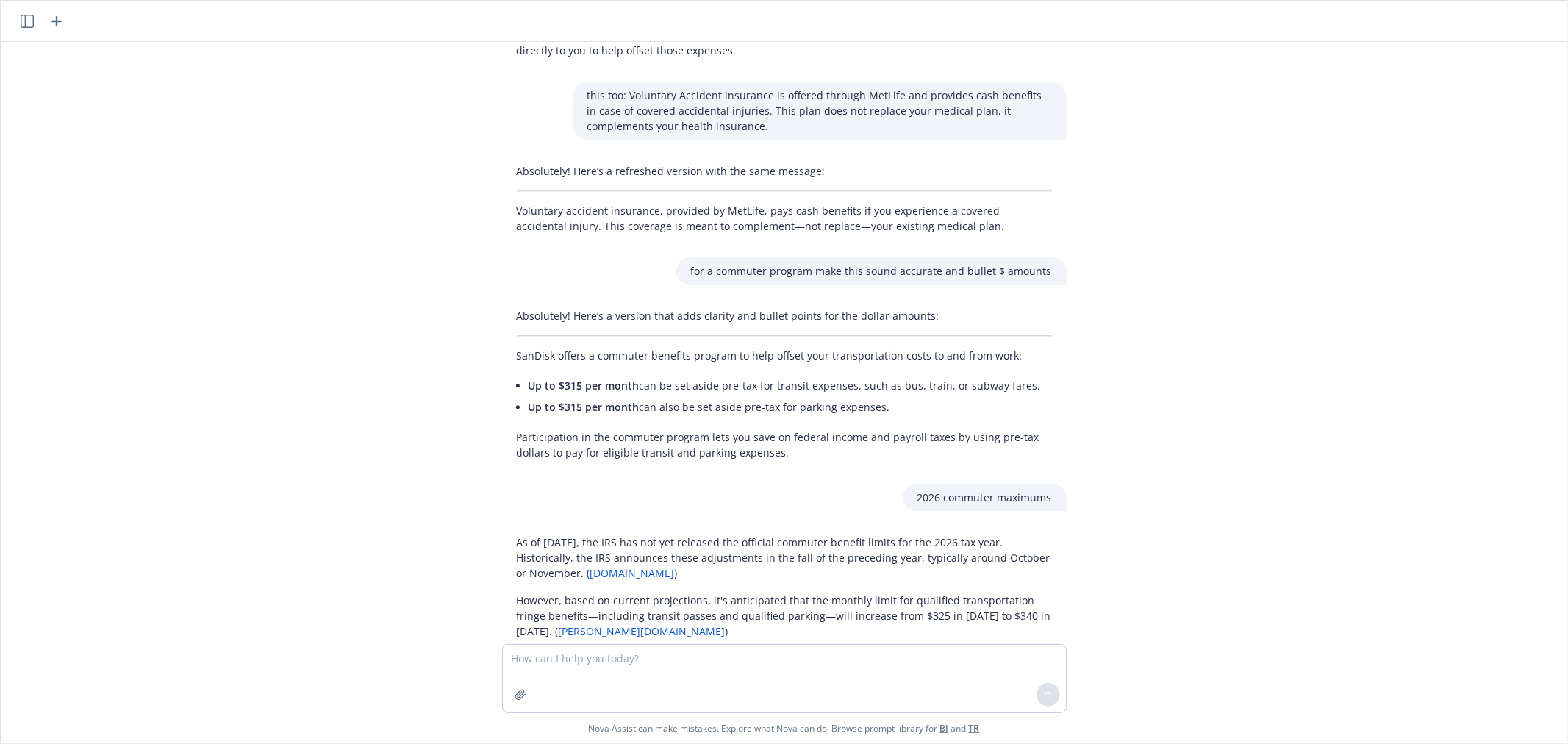
click at [1306, 264] on div "can you change this but make message the same messaging? Sandisk takes pride in…" at bounding box center [784, 342] width 1567 height 602
